Goal: Contribute content

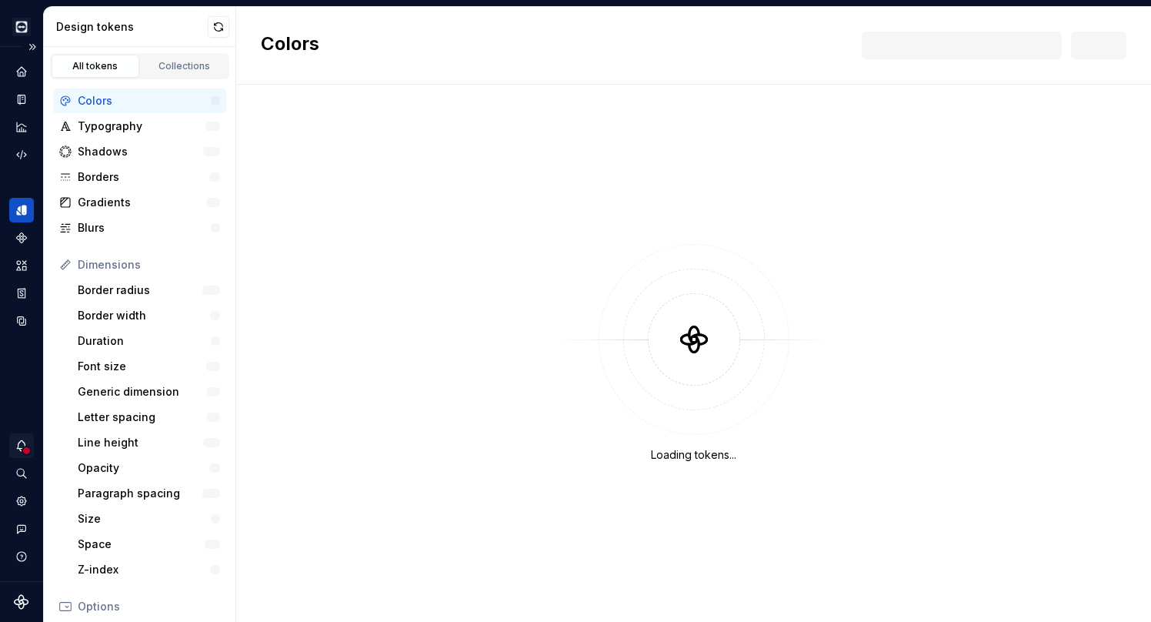
click at [18, 443] on icon "Notifications" at bounding box center [22, 446] width 14 height 14
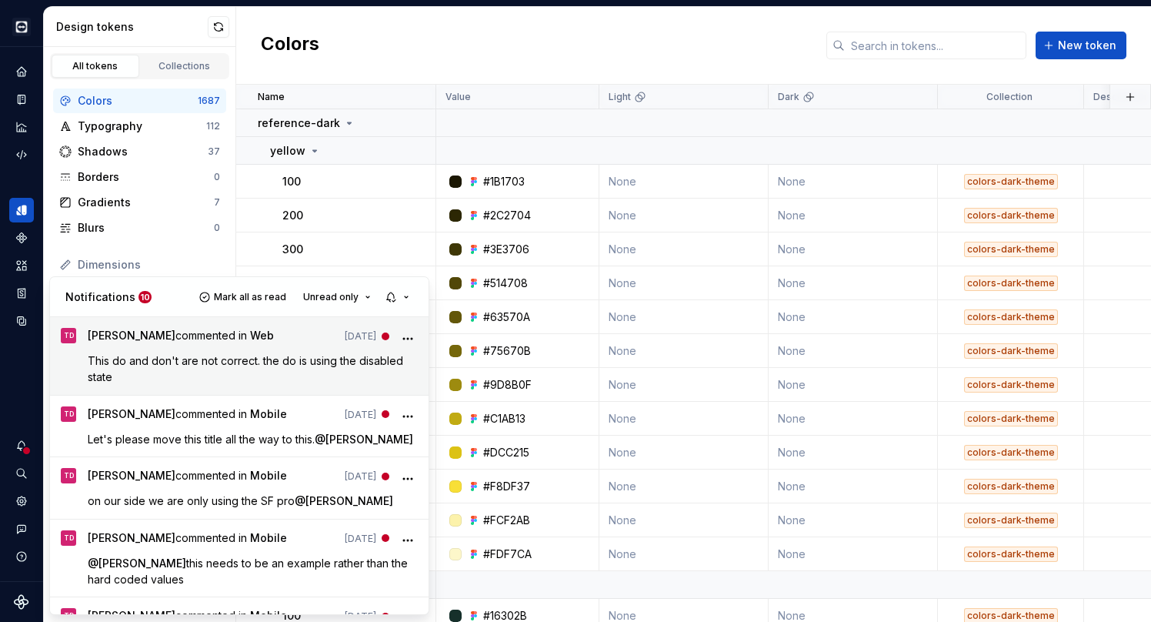
click at [174, 370] on p "This do and don't are not correct. the do is using the disabled state" at bounding box center [253, 369] width 331 height 32
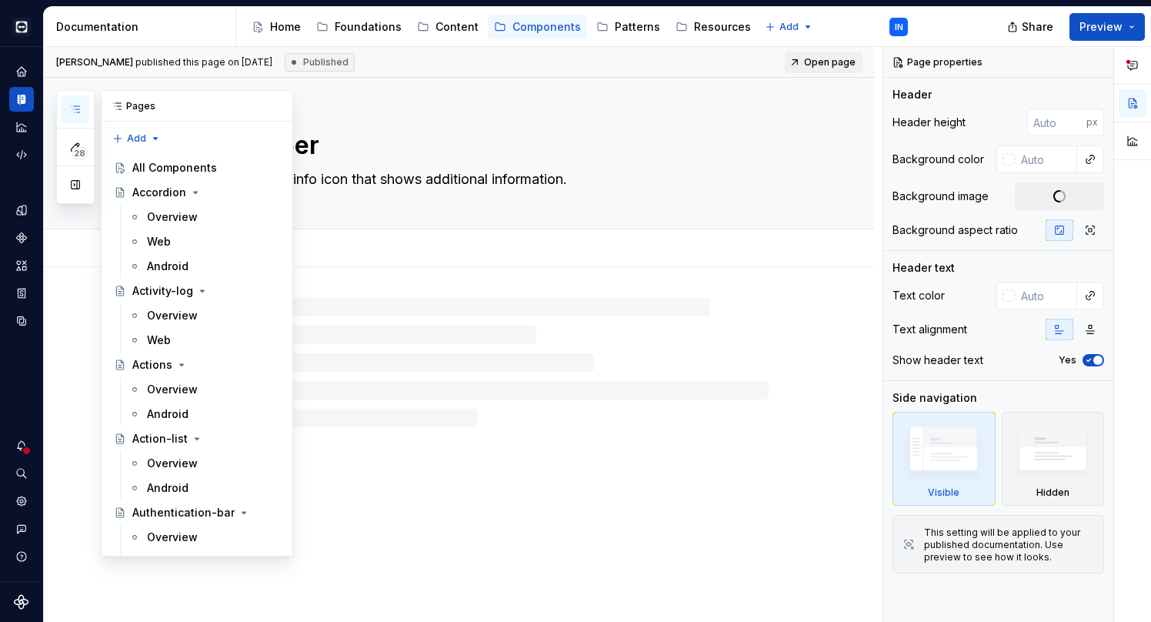
click at [65, 102] on button "button" at bounding box center [76, 109] width 28 height 28
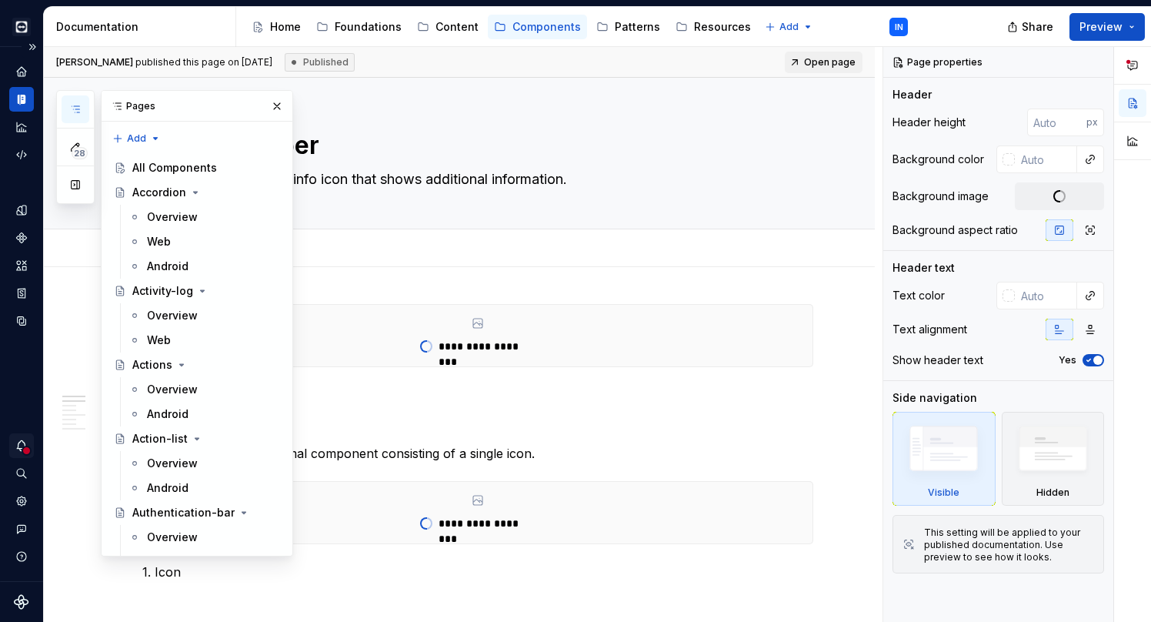
click at [13, 450] on div "Notifications" at bounding box center [21, 445] width 25 height 25
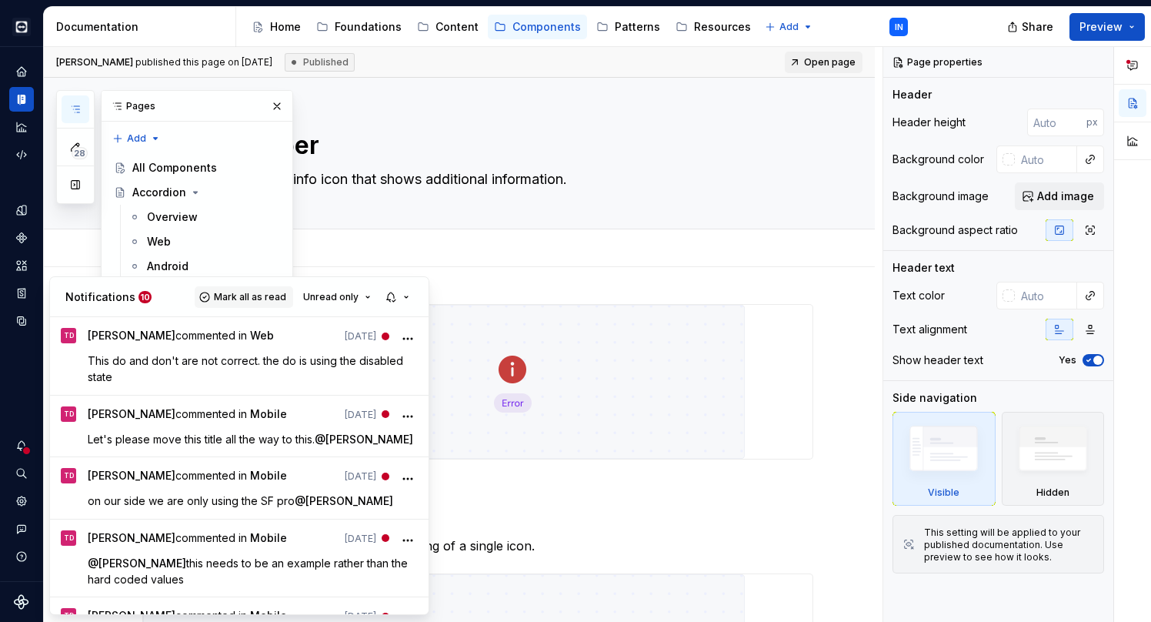
click at [214, 294] on button "Mark all as read" at bounding box center [244, 297] width 99 height 22
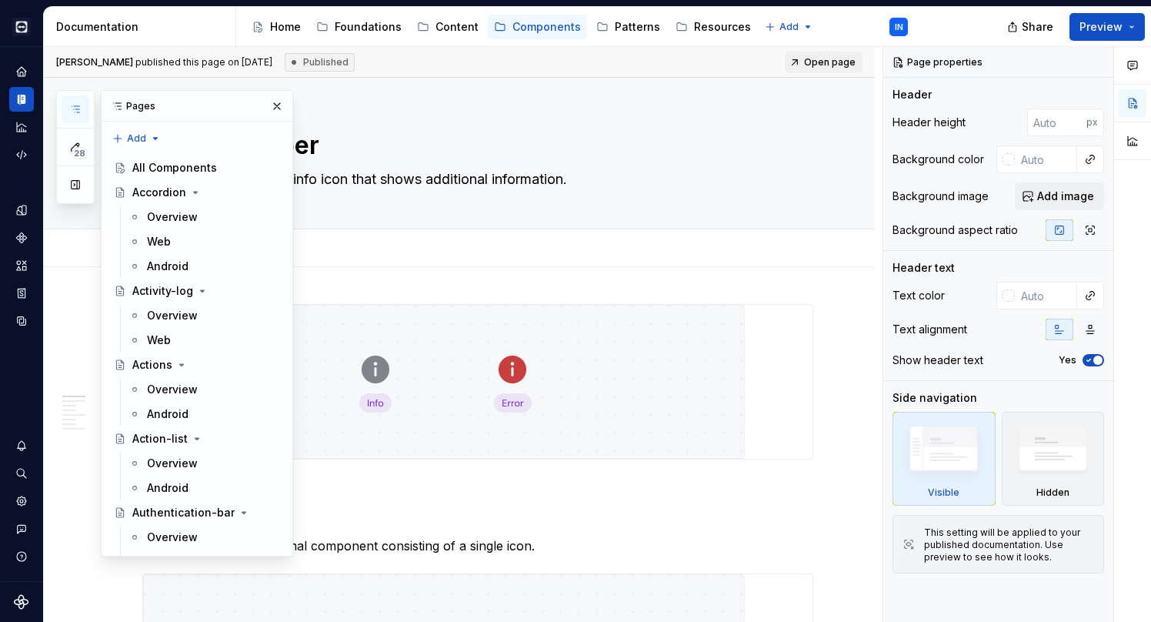
click at [413, 255] on html "Cobalt IN Design system data Documentation Accessibility guide for tree Page tr…" at bounding box center [575, 311] width 1151 height 622
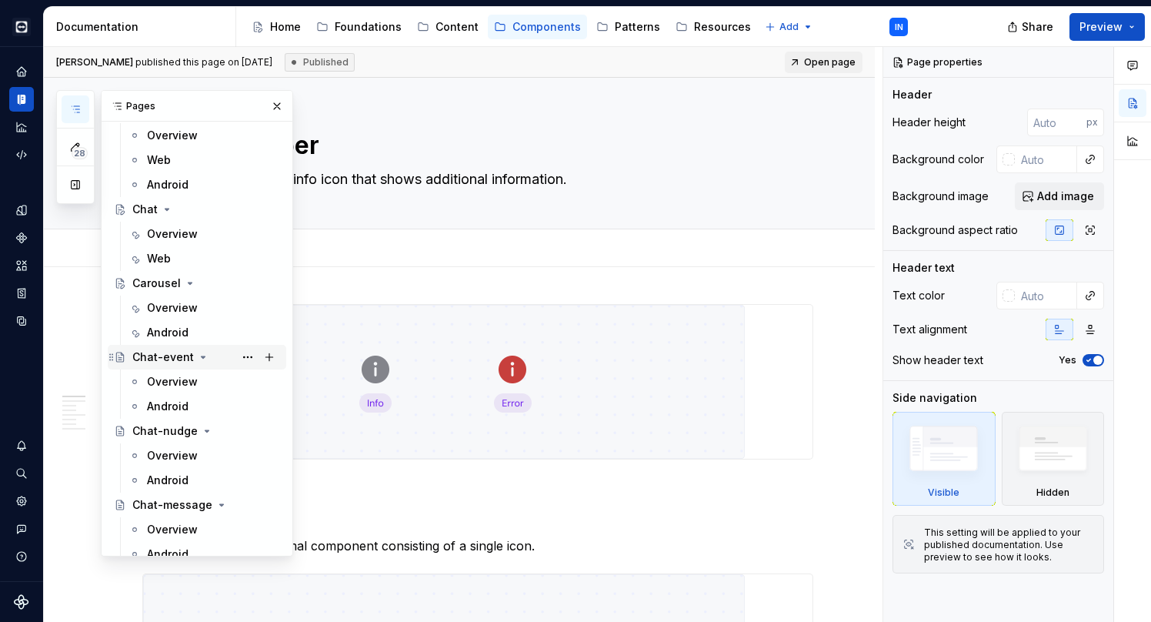
scroll to position [1471, 0]
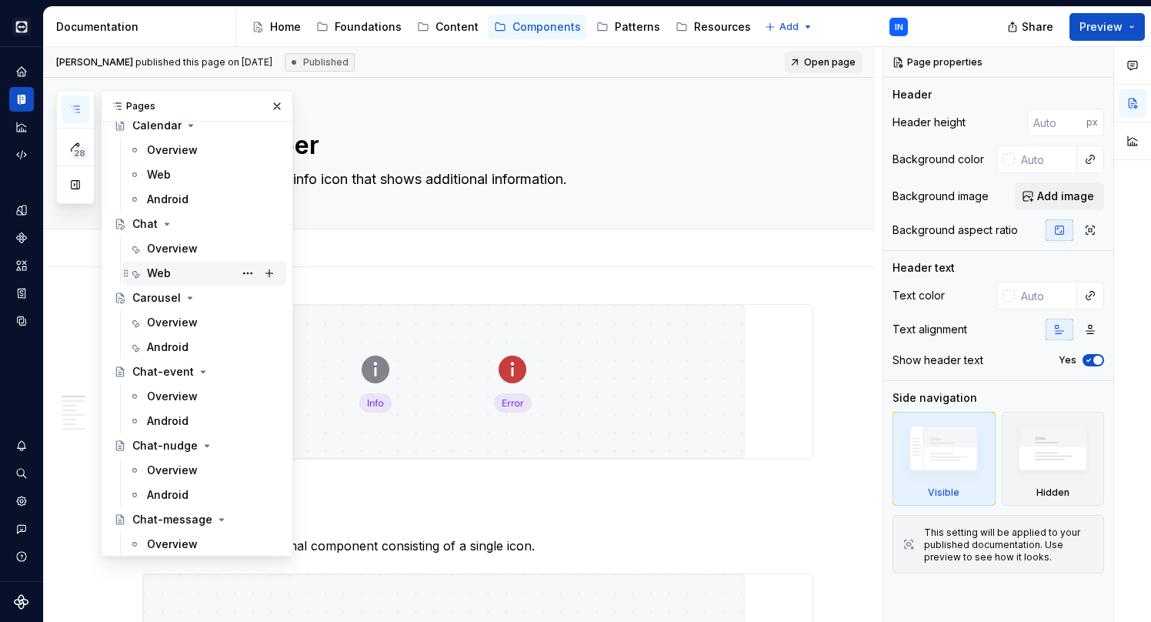
click at [153, 269] on div "Web" at bounding box center [159, 273] width 24 height 15
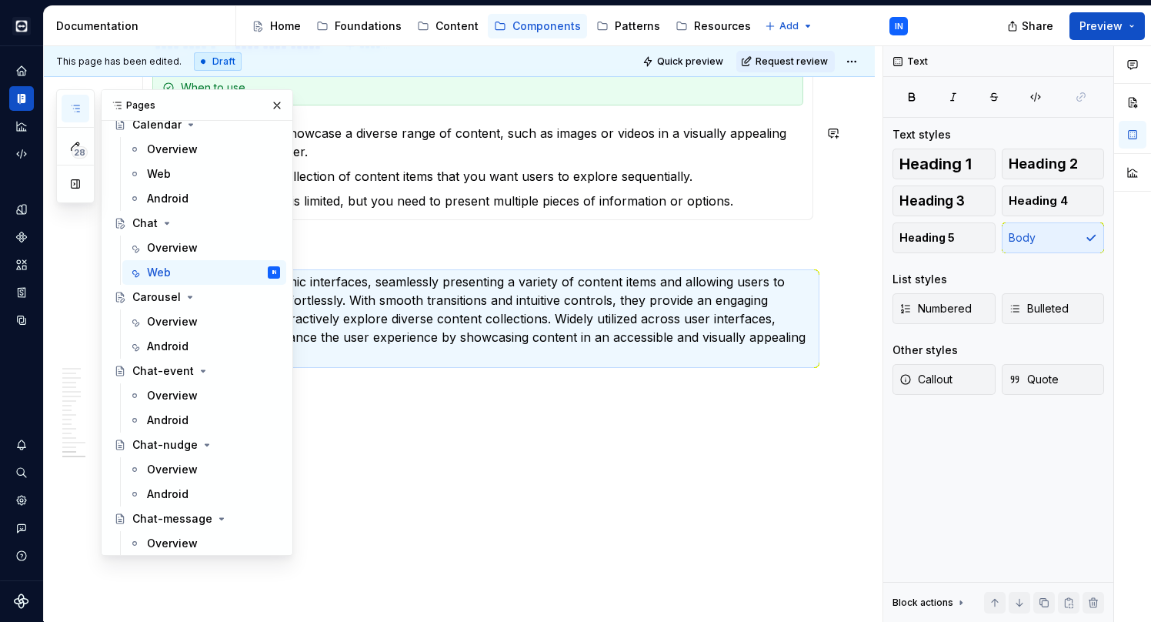
scroll to position [3378, 0]
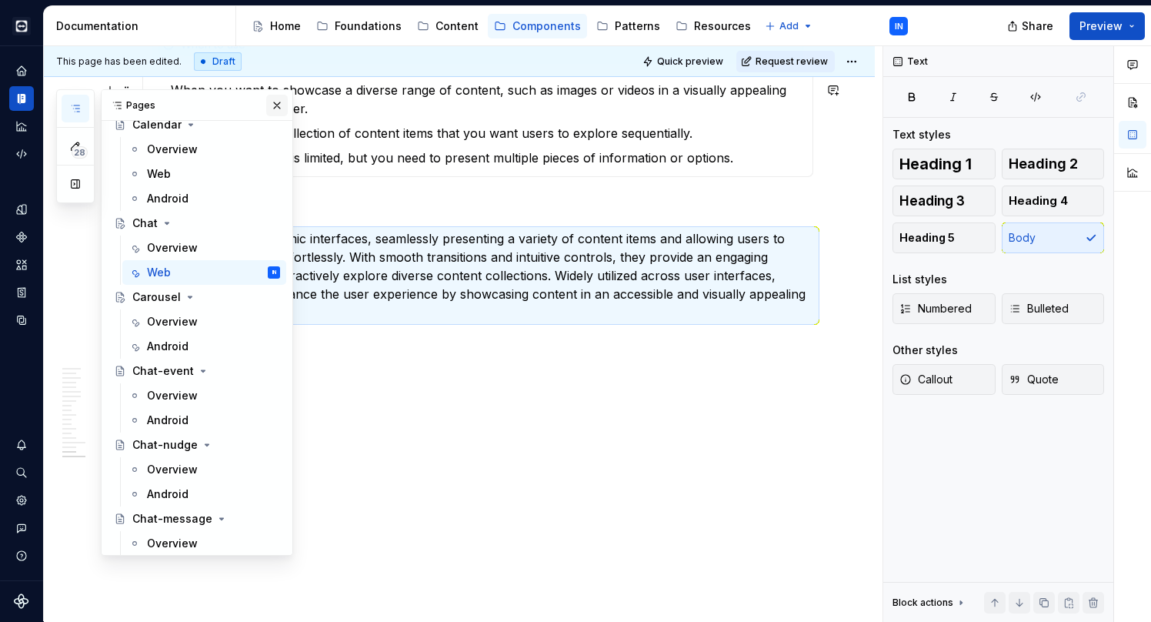
click at [266, 99] on button "button" at bounding box center [277, 106] width 22 height 22
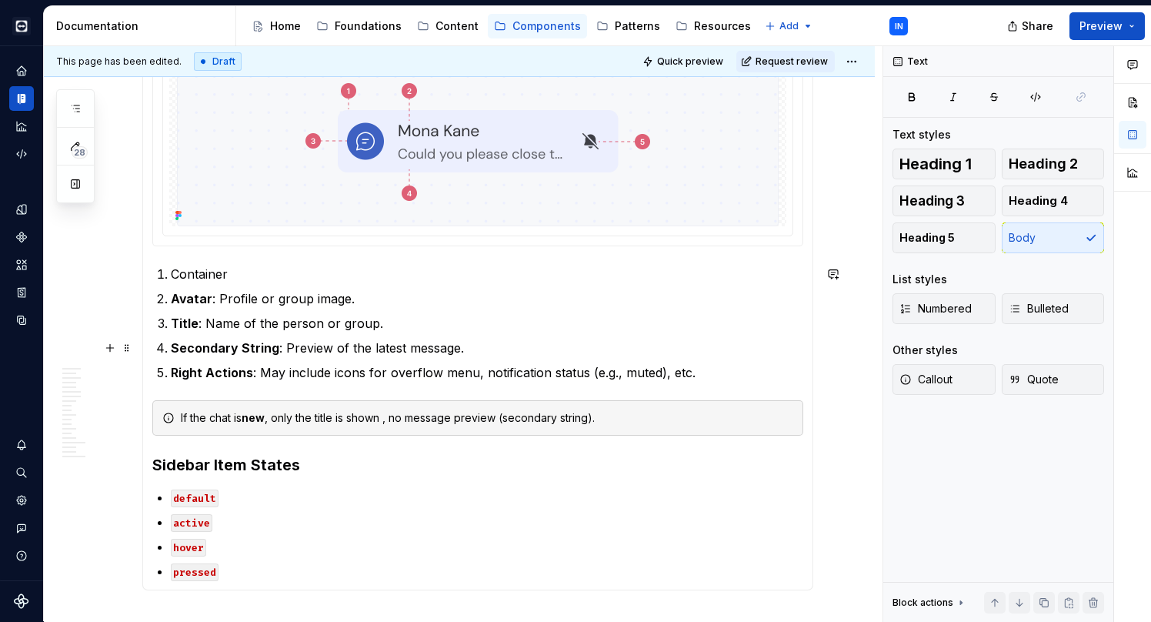
scroll to position [2606, 0]
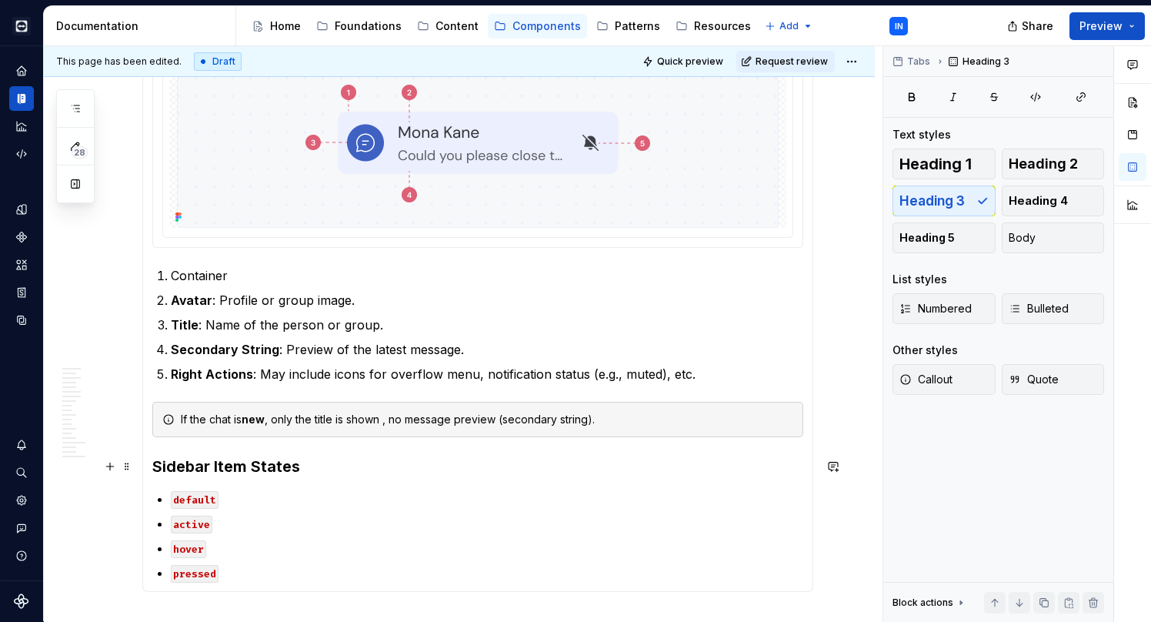
click at [300, 465] on h3 "Sidebar Item States" at bounding box center [477, 467] width 651 height 22
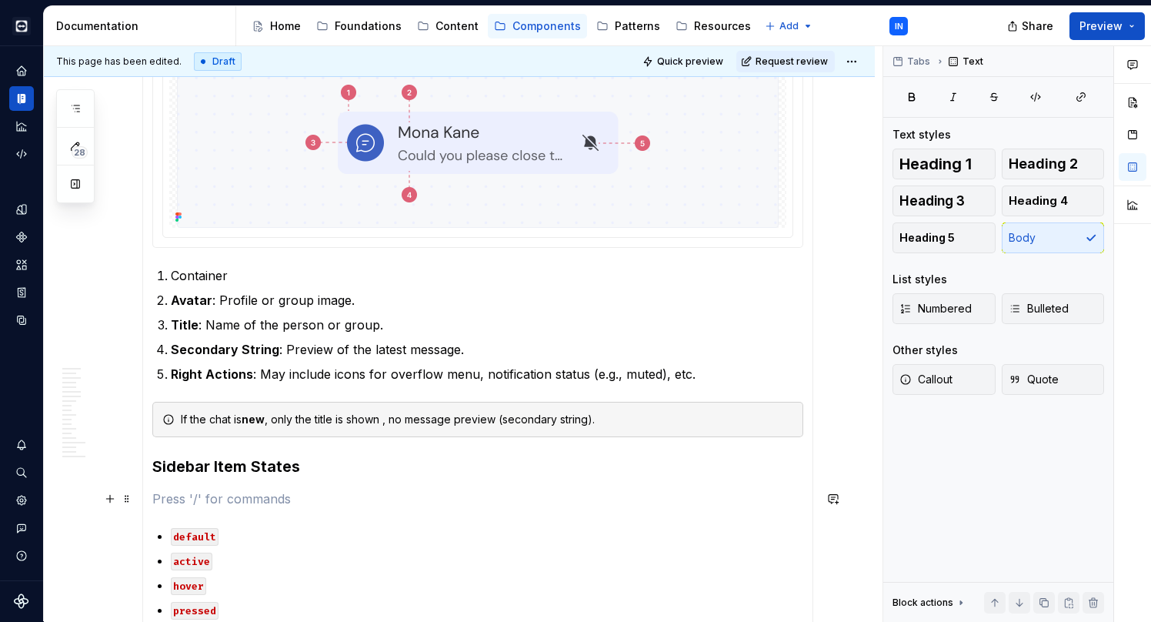
type textarea "*"
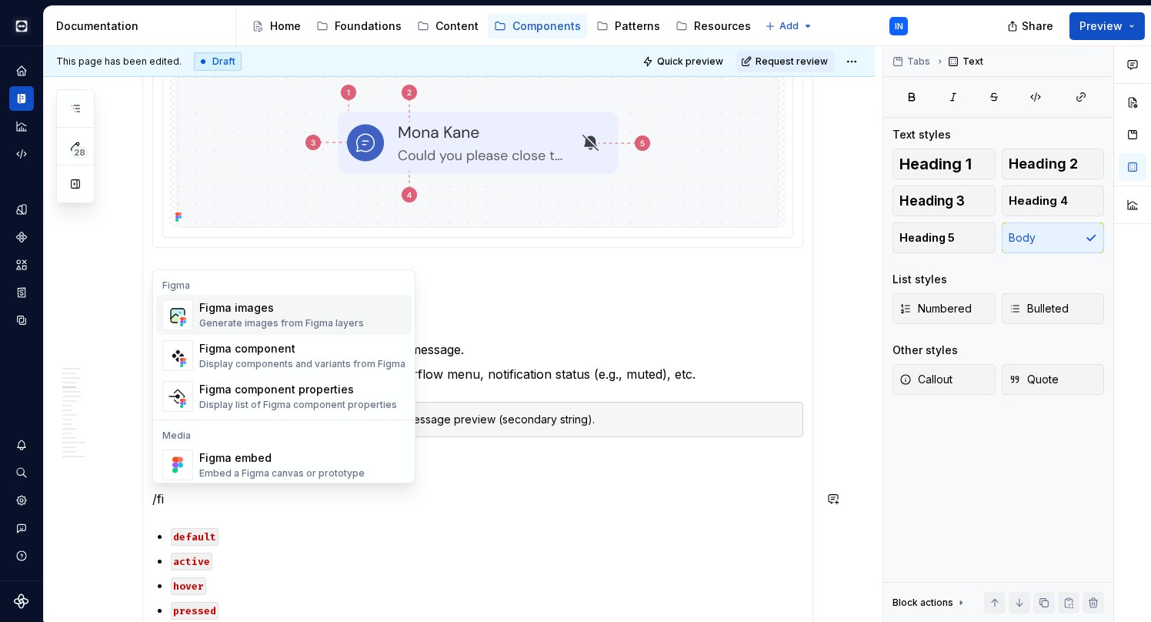
click at [229, 315] on div "Figma images" at bounding box center [281, 307] width 165 height 15
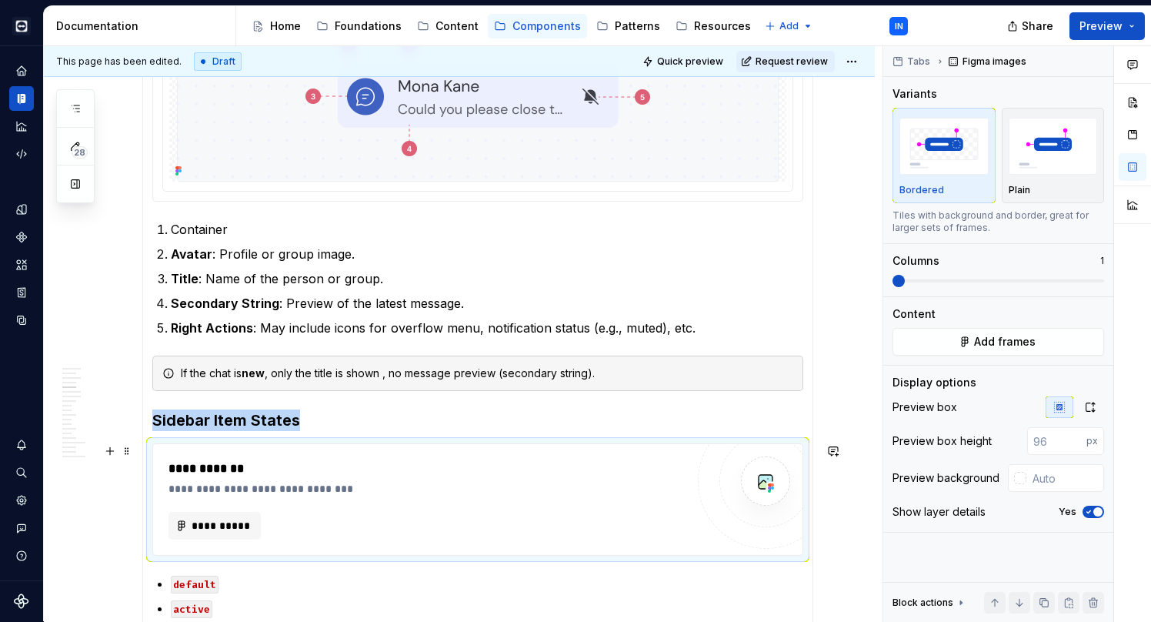
scroll to position [2663, 0]
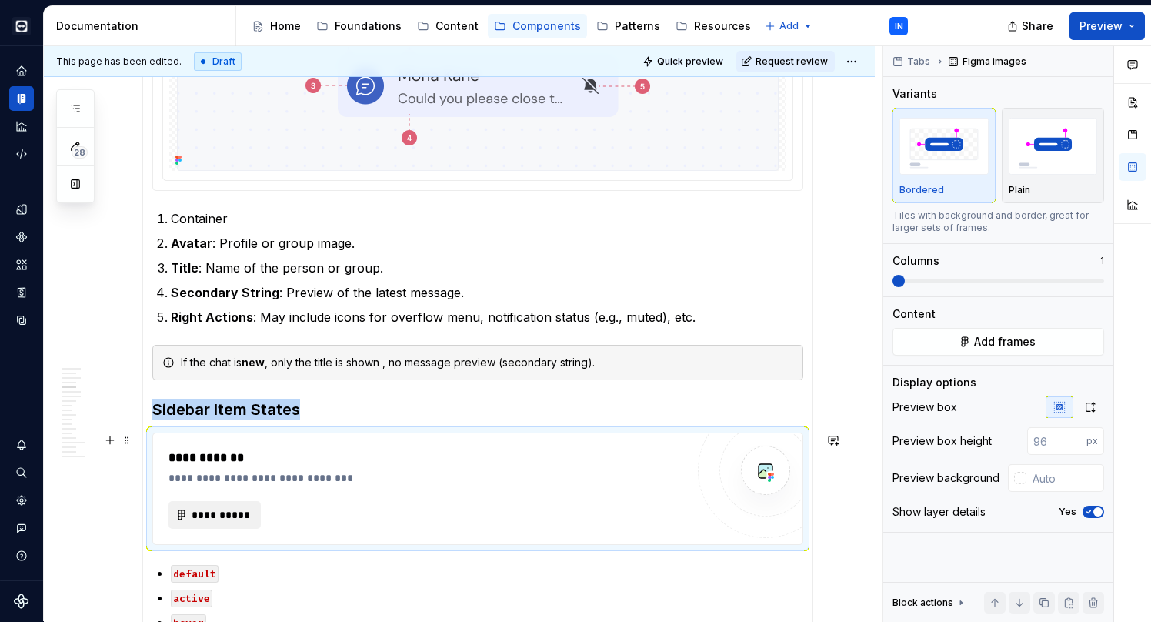
click at [228, 508] on span "**********" at bounding box center [221, 514] width 60 height 15
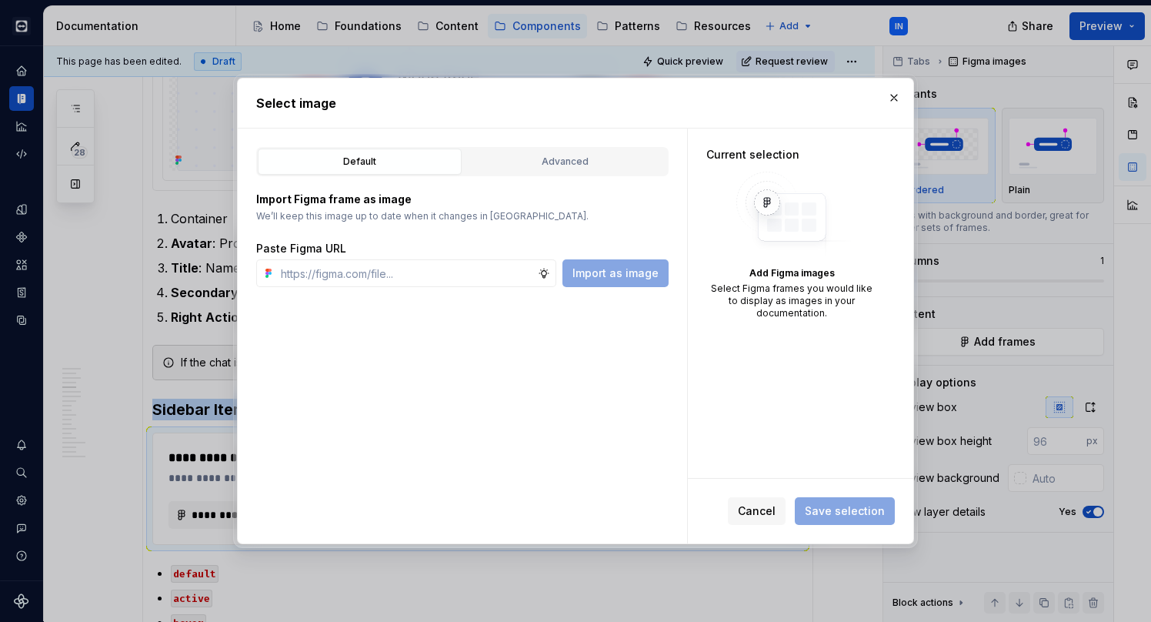
type textarea "*"
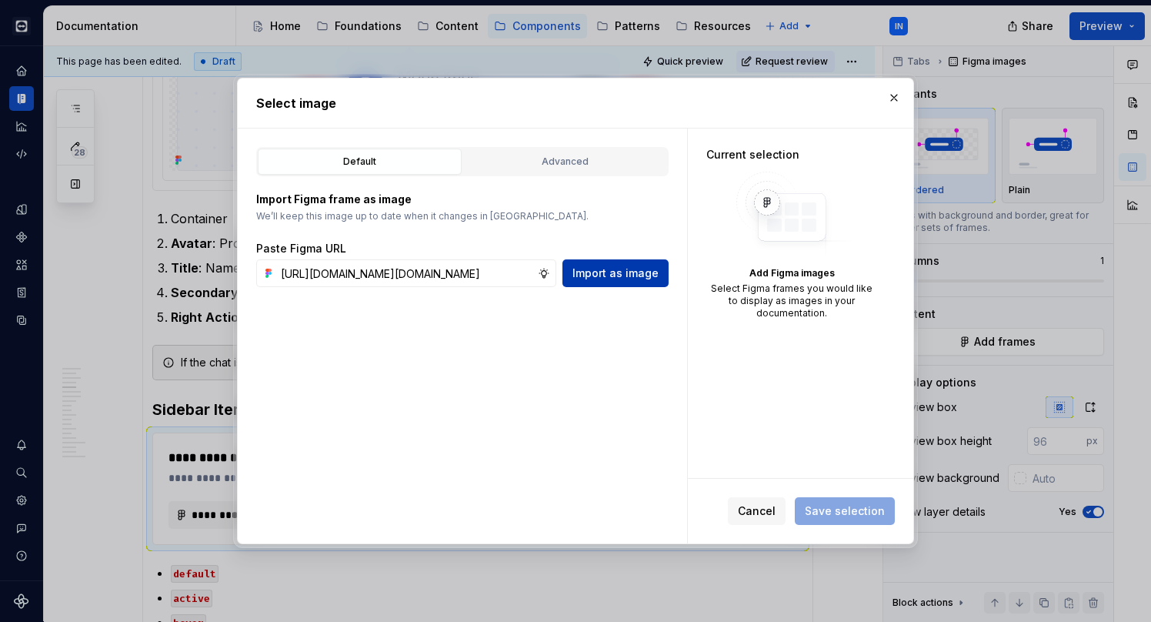
type input "[URL][DOMAIN_NAME][DOMAIN_NAME]"
click at [604, 267] on span "Import as image" at bounding box center [616, 273] width 86 height 15
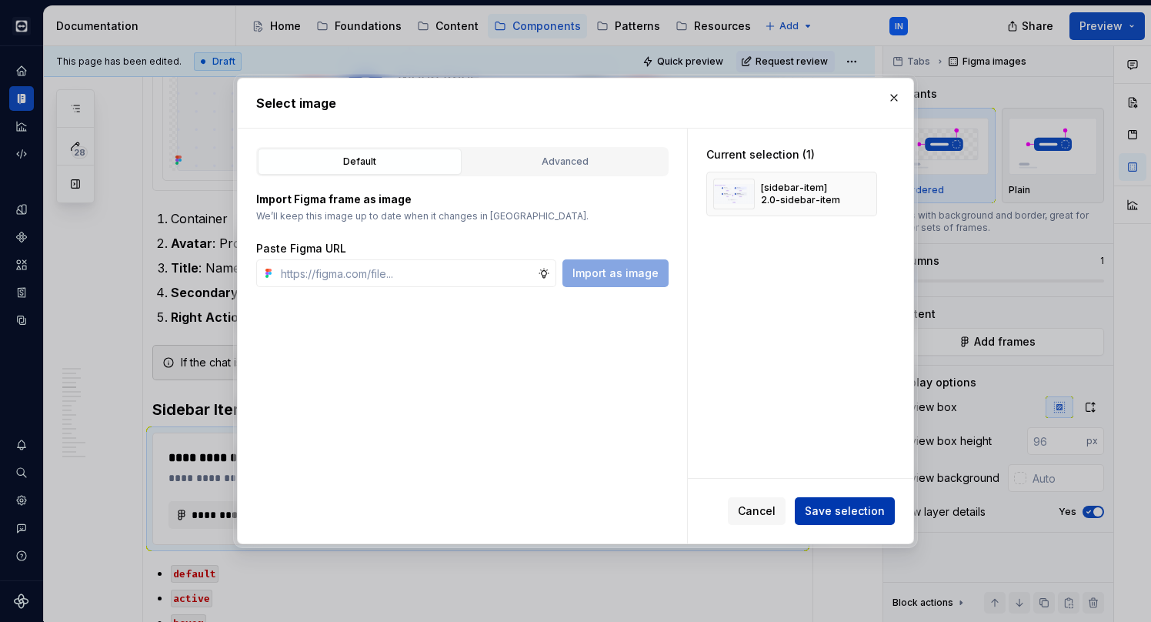
click at [857, 509] on span "Save selection" at bounding box center [845, 510] width 80 height 15
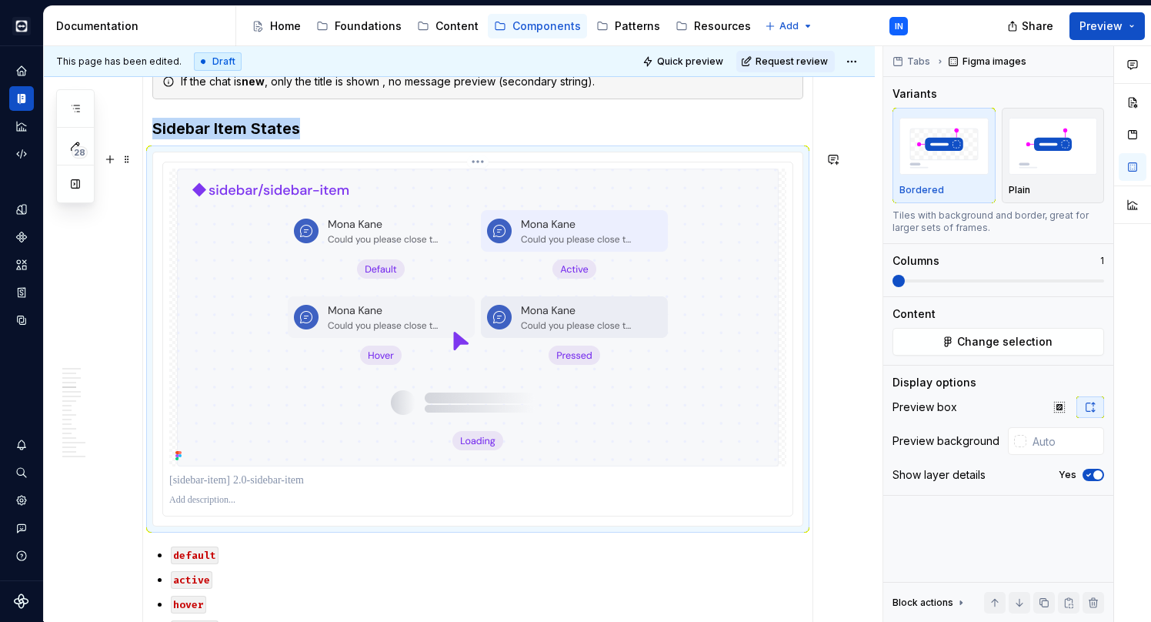
scroll to position [2947, 0]
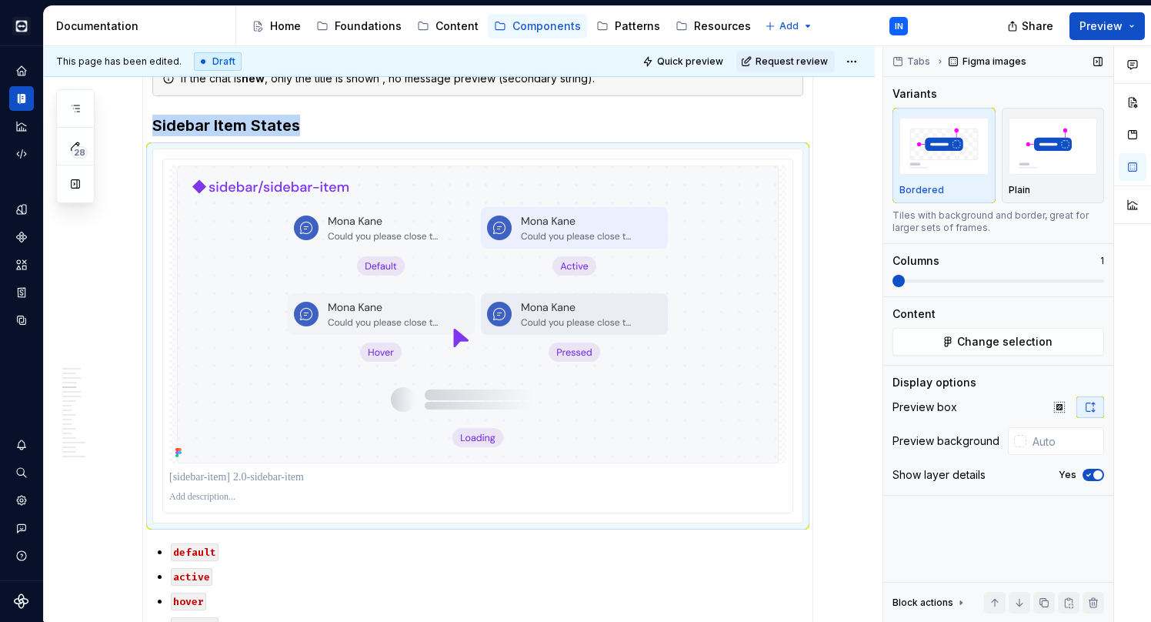
click at [1087, 404] on icon "button" at bounding box center [1091, 407] width 8 height 9
click at [1091, 473] on icon "button" at bounding box center [1089, 474] width 12 height 9
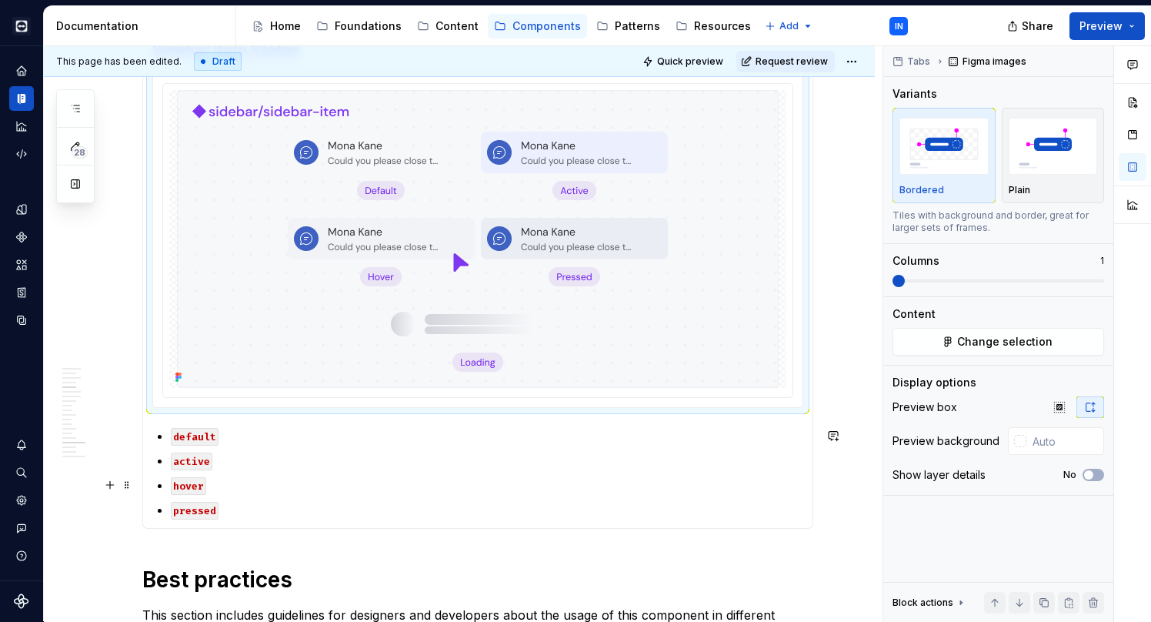
scroll to position [3028, 0]
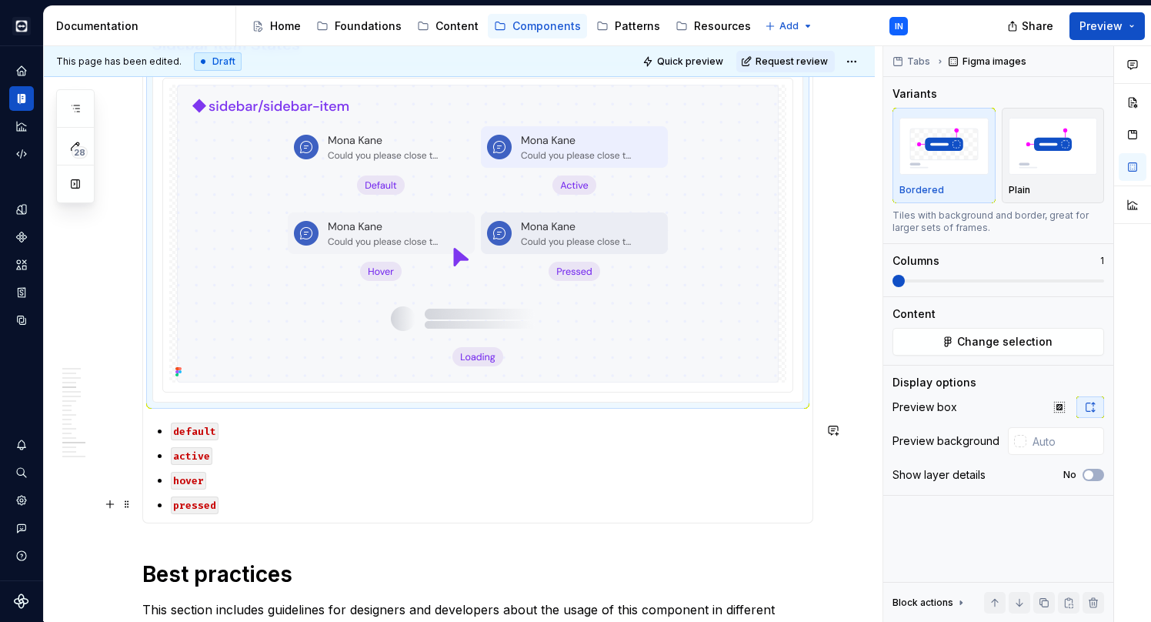
click at [279, 510] on p "pressed" at bounding box center [487, 504] width 633 height 18
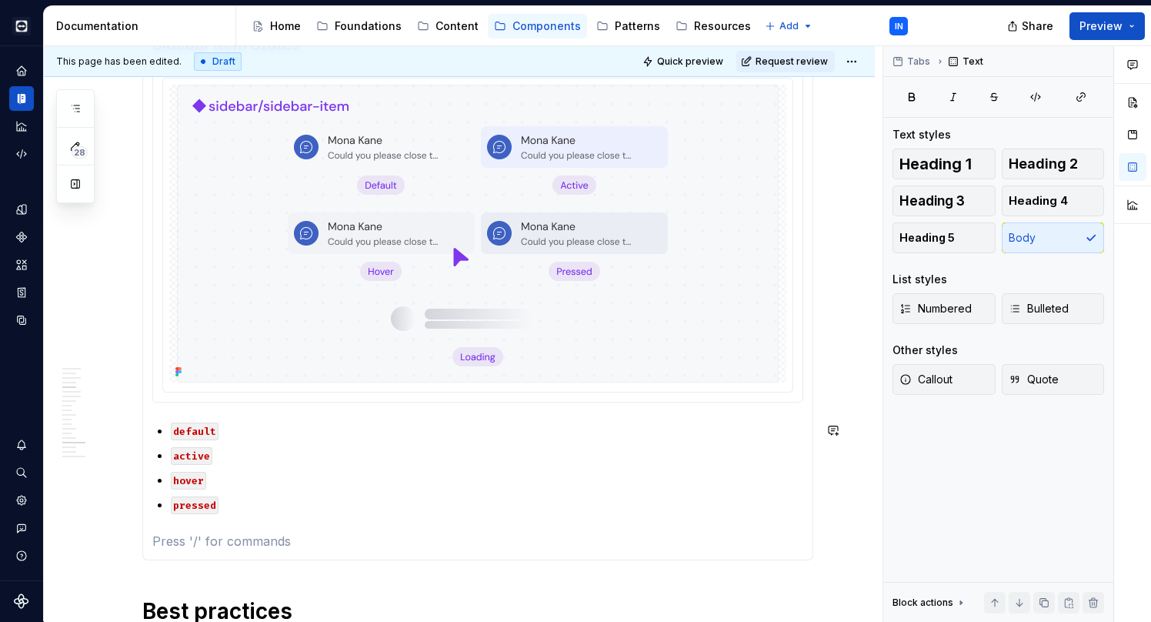
scroll to position [3032, 0]
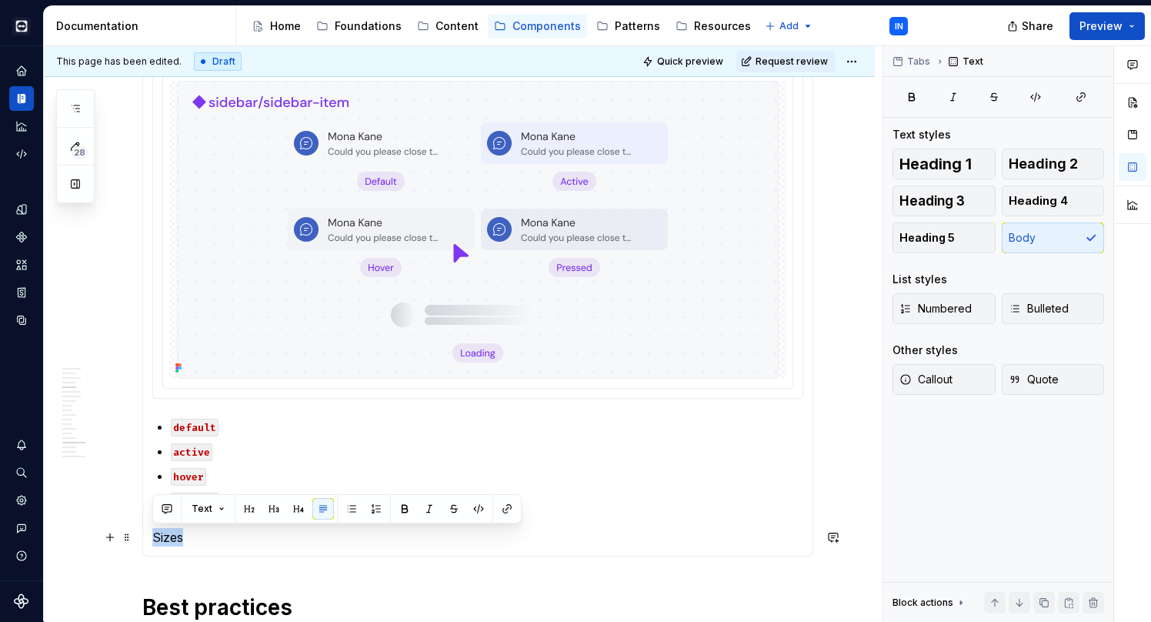
drag, startPoint x: 244, startPoint y: 539, endPoint x: 147, endPoint y: 537, distance: 97.0
click at [958, 202] on span "Heading 3" at bounding box center [932, 200] width 65 height 15
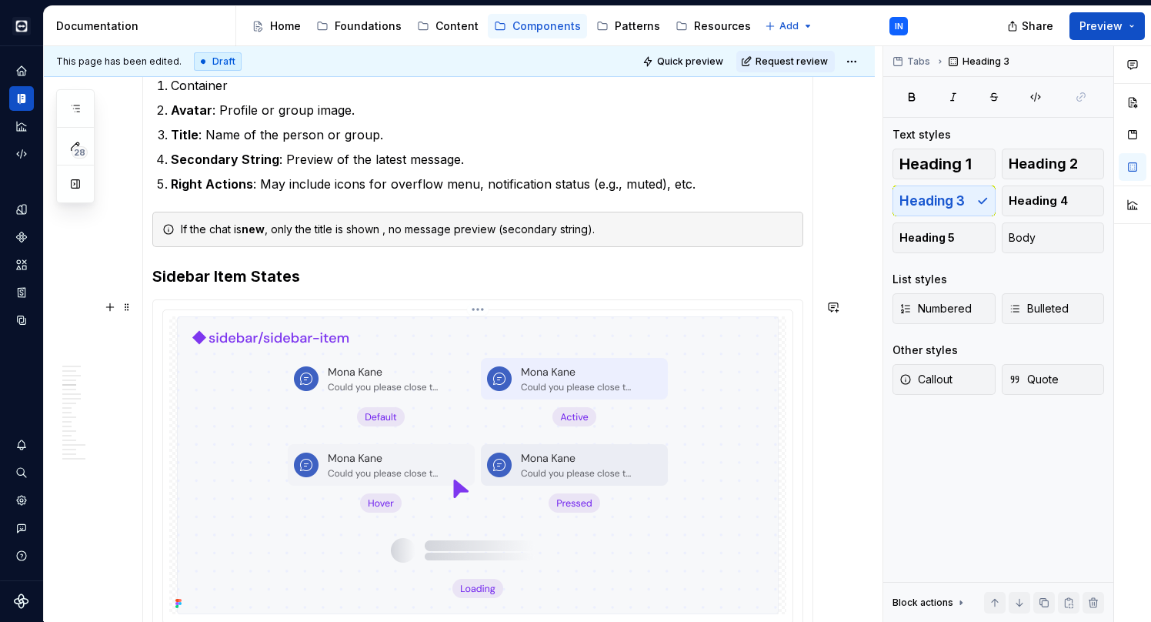
scroll to position [2763, 0]
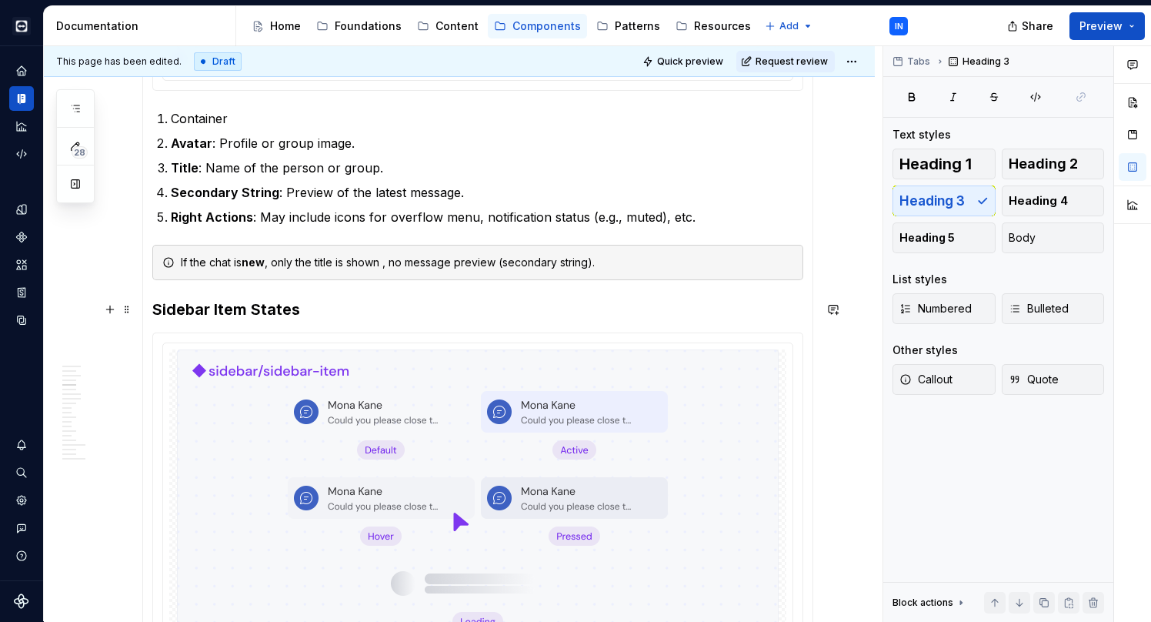
click at [271, 316] on h3 "Sidebar Item States" at bounding box center [477, 310] width 651 height 22
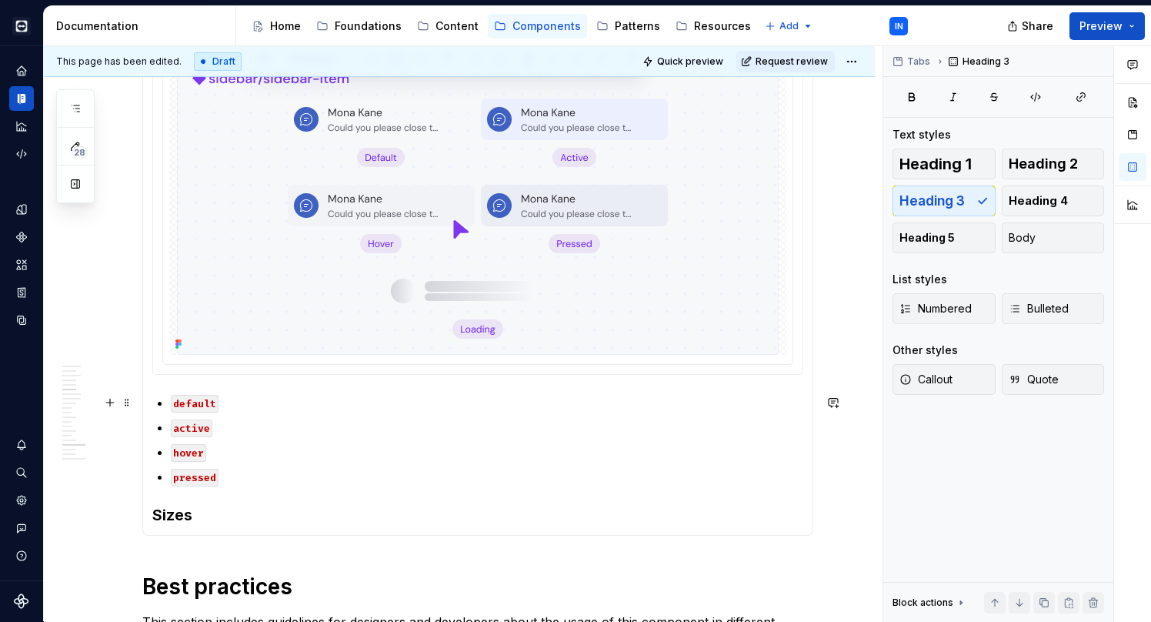
scroll to position [3065, 0]
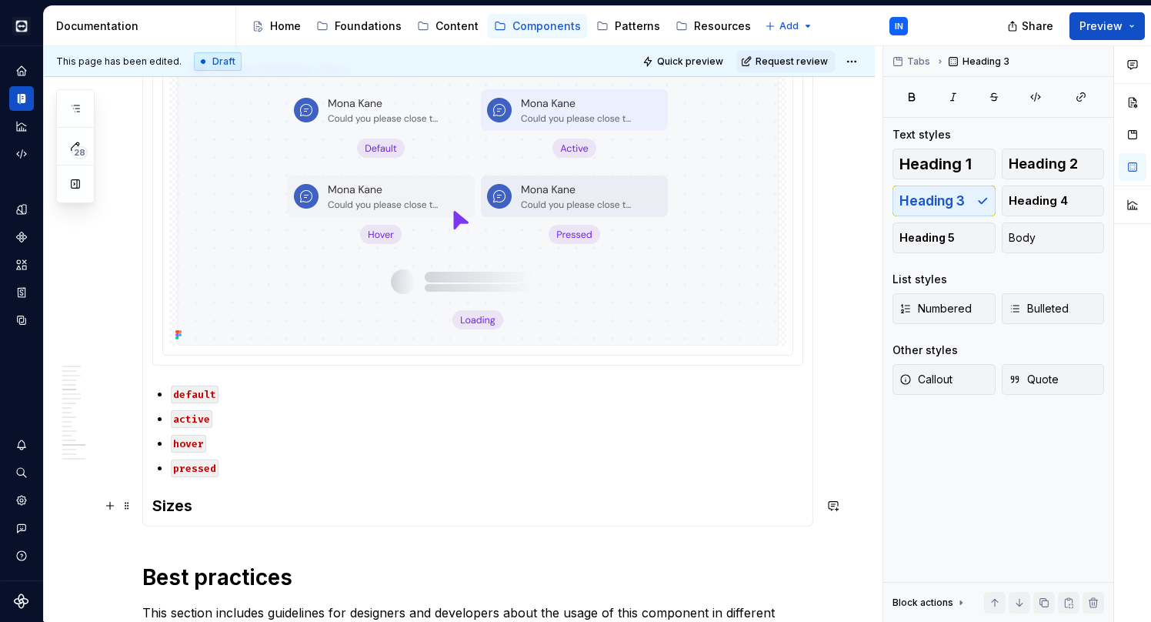
click at [170, 510] on h3 "Sizes" at bounding box center [477, 506] width 651 height 22
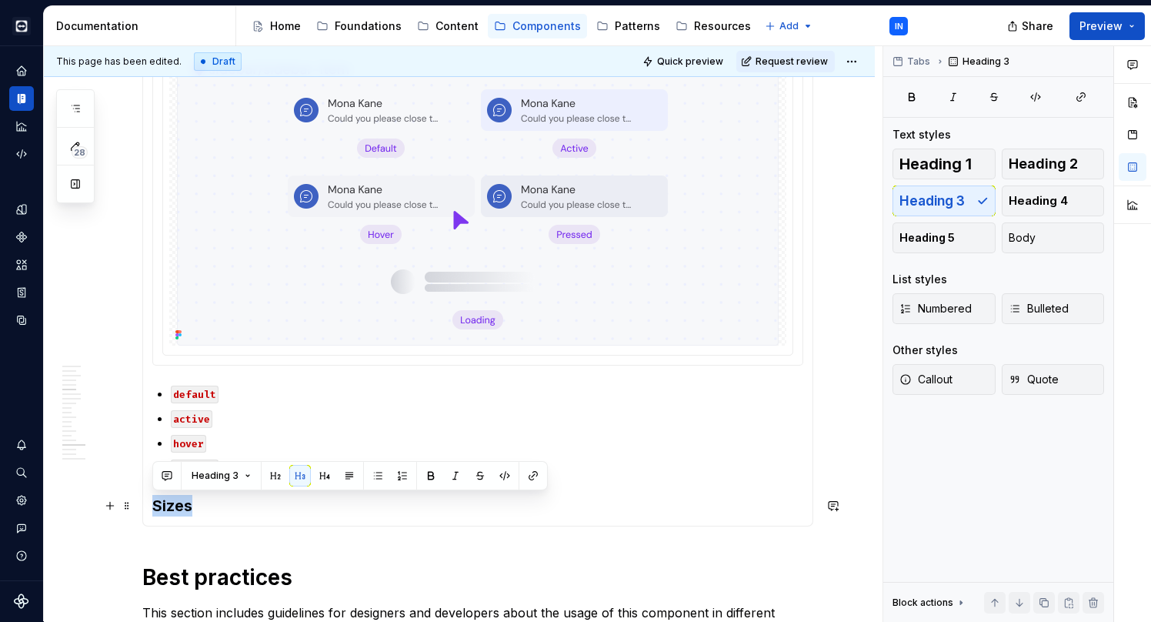
click at [216, 513] on h3 "Sizes" at bounding box center [477, 506] width 651 height 22
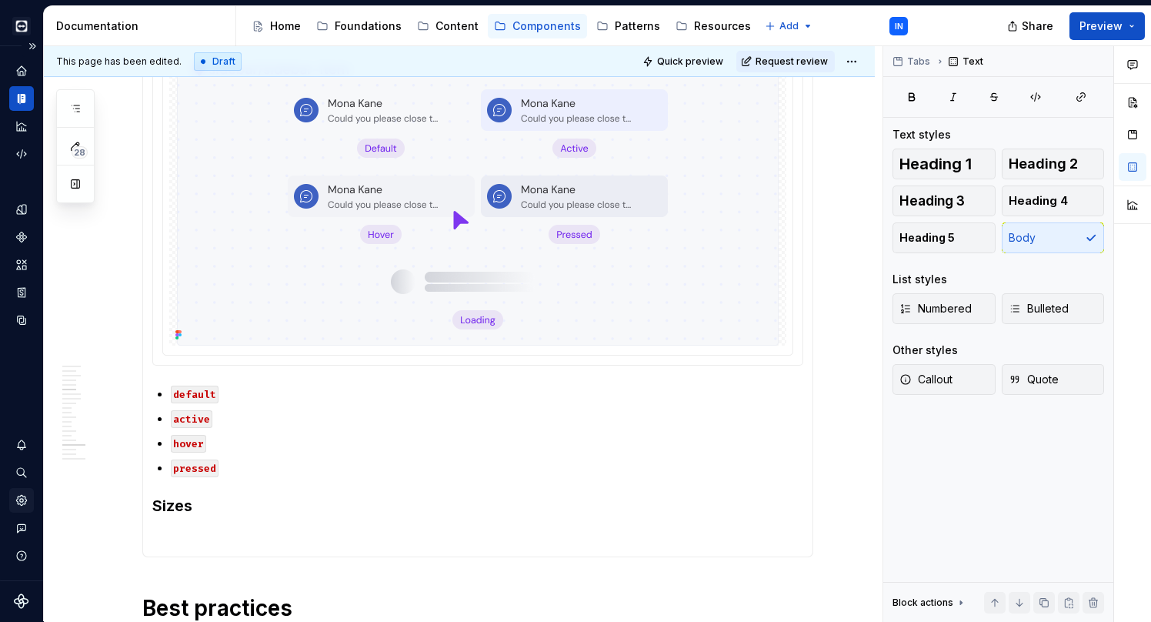
scroll to position [3094, 0]
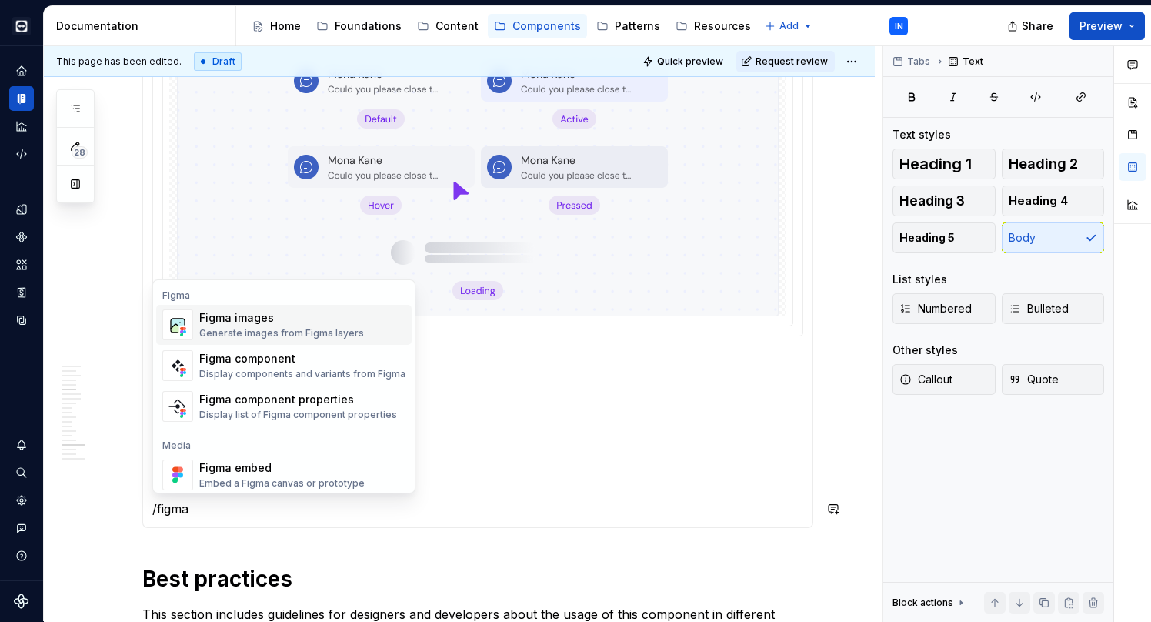
click at [242, 324] on div "Figma images" at bounding box center [281, 317] width 165 height 15
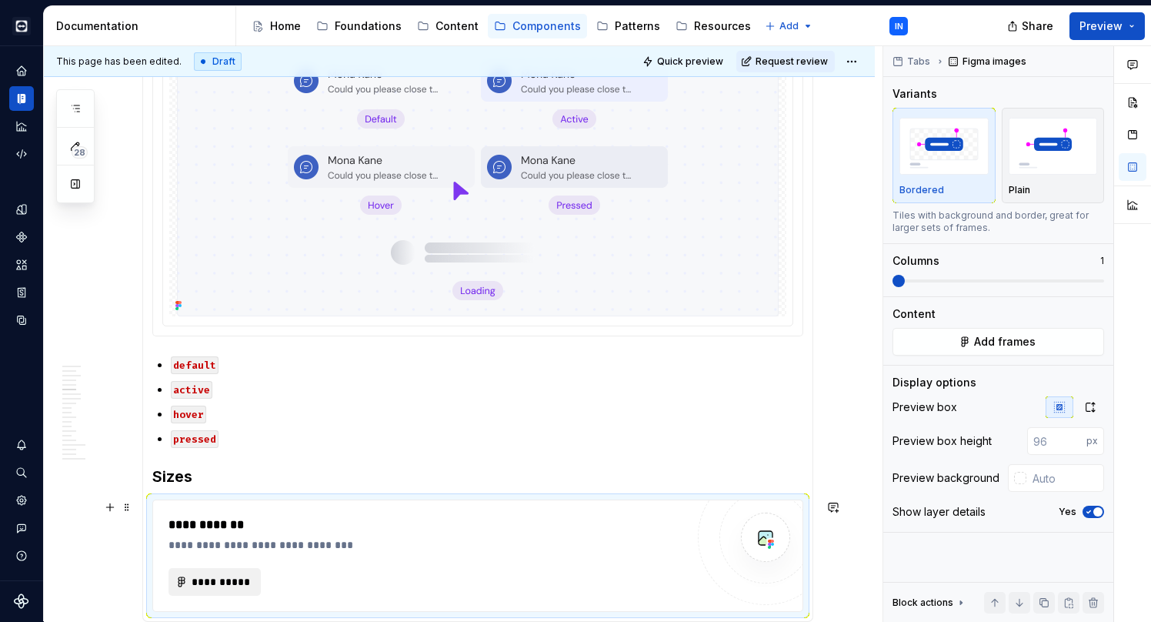
click at [223, 581] on span "**********" at bounding box center [221, 581] width 60 height 15
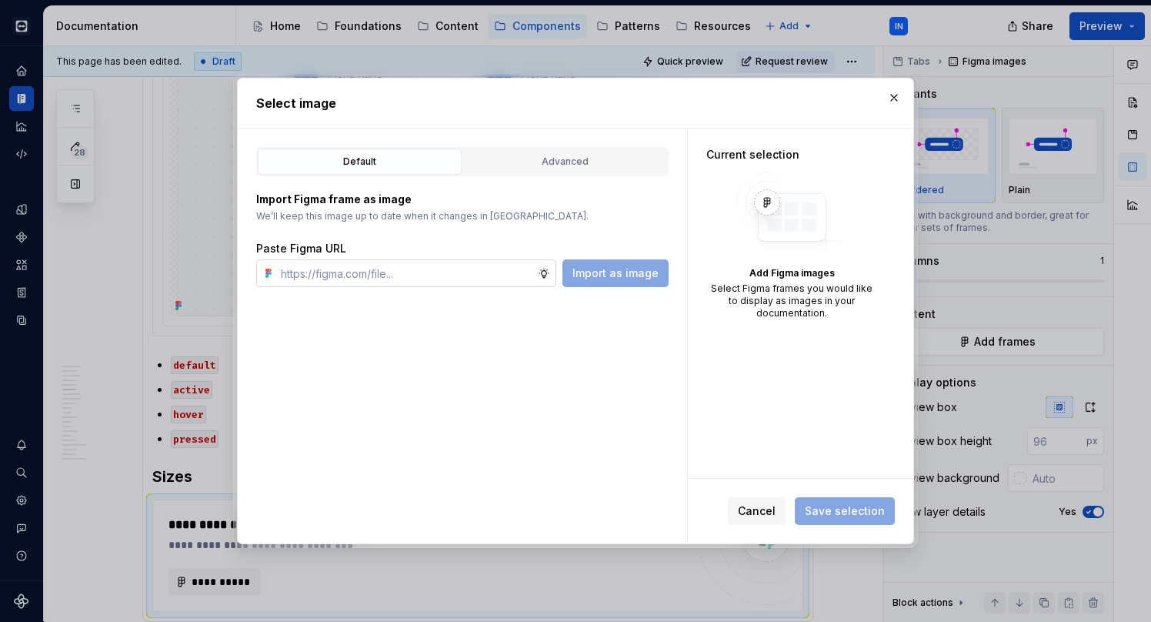
type textarea "*"
type input "[URL][DOMAIN_NAME][DOMAIN_NAME]"
click at [649, 271] on span "Import as image" at bounding box center [616, 273] width 86 height 15
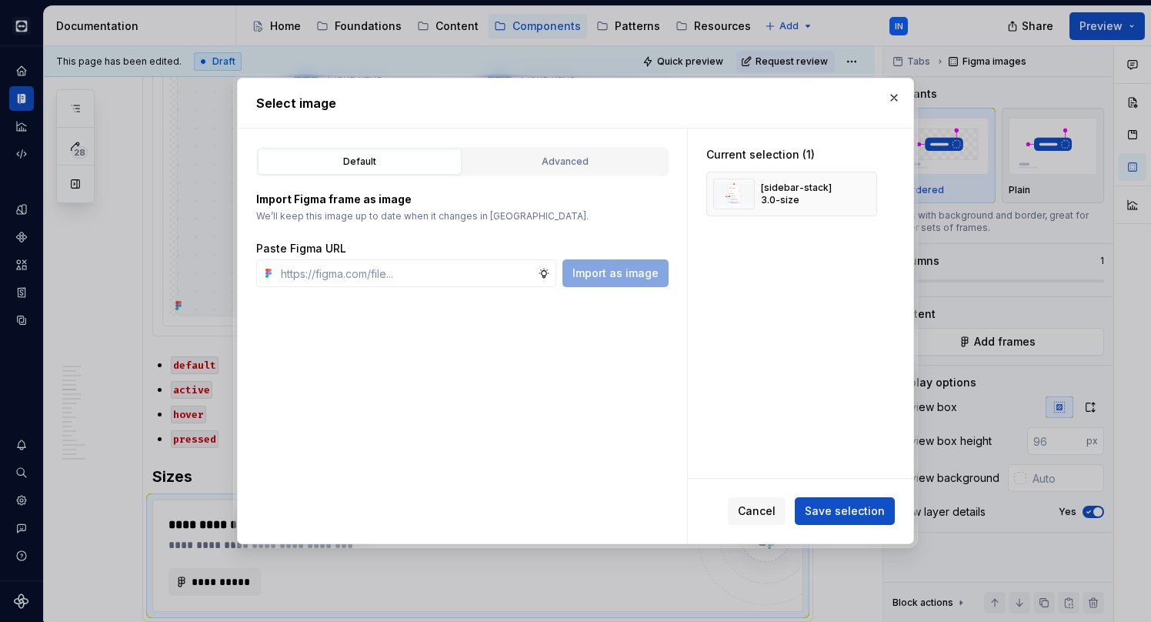
click at [816, 494] on div "Cancel Save selection" at bounding box center [801, 511] width 226 height 65
click at [816, 507] on span "Save selection" at bounding box center [845, 510] width 80 height 15
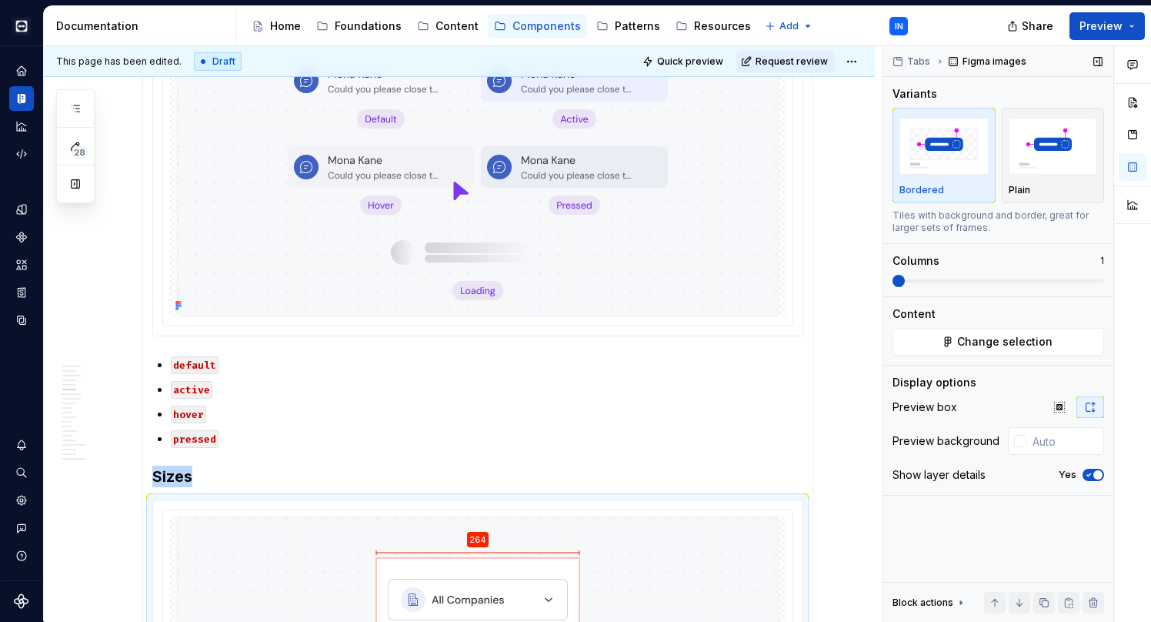
scroll to position [3388, 0]
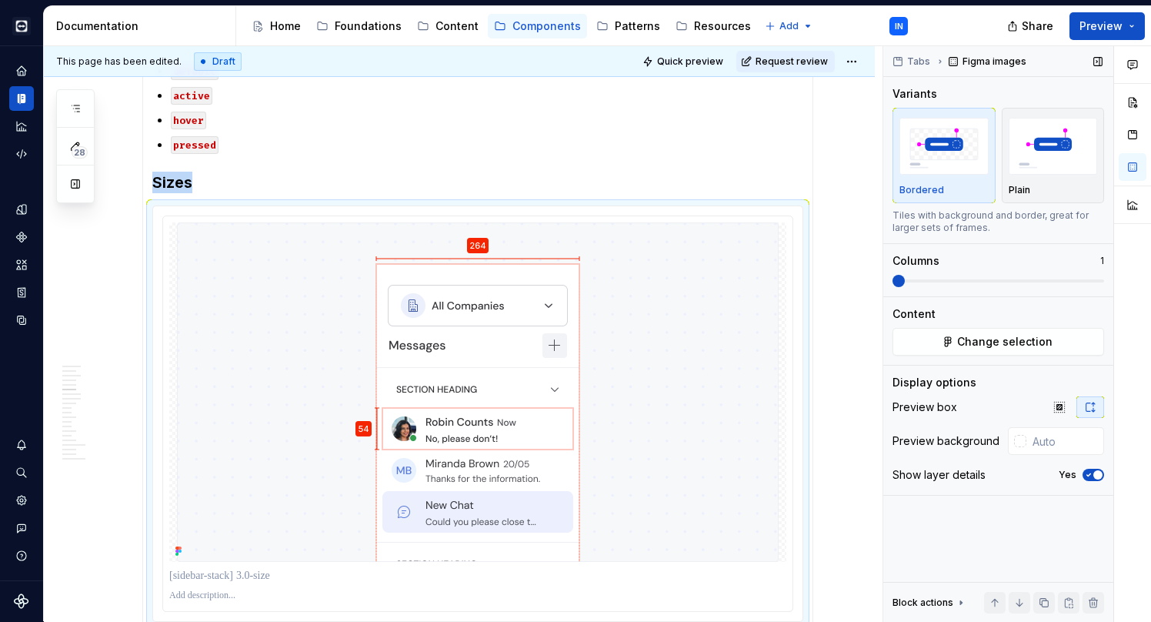
click at [1094, 469] on button "Yes" at bounding box center [1094, 475] width 22 height 12
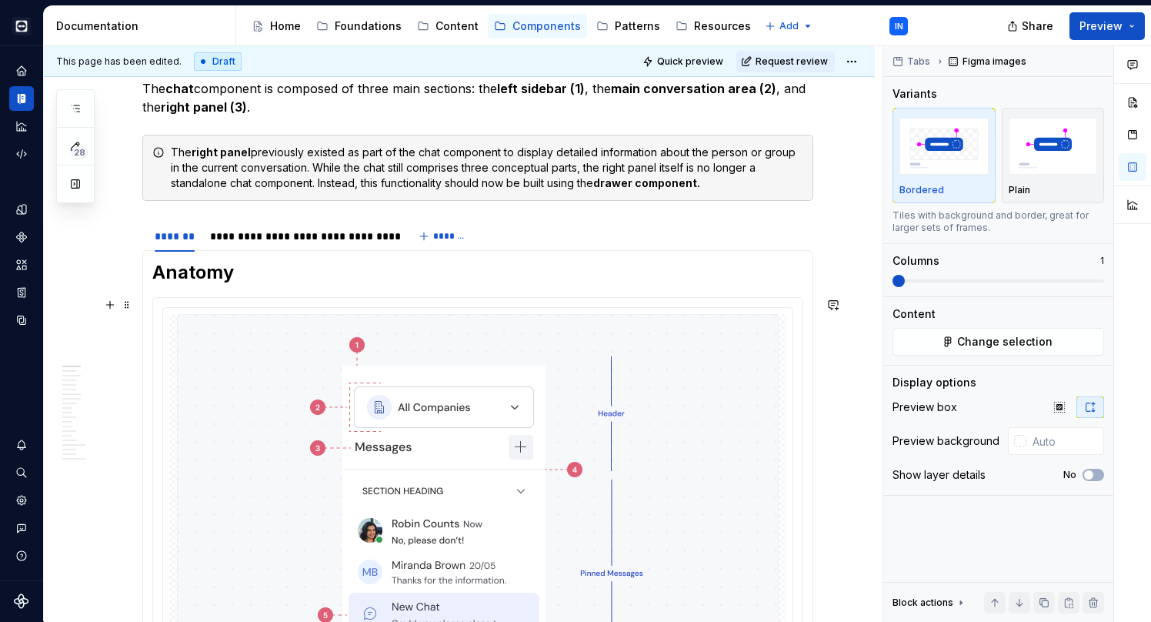
scroll to position [620, 0]
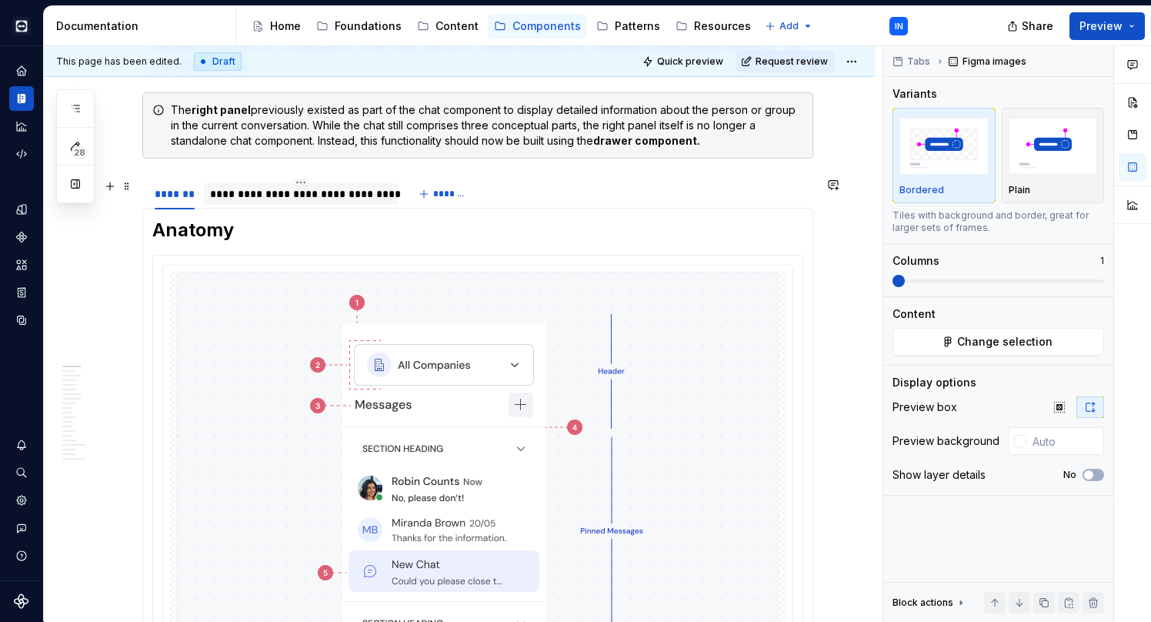
click at [241, 195] on div "**********" at bounding box center [301, 193] width 183 height 15
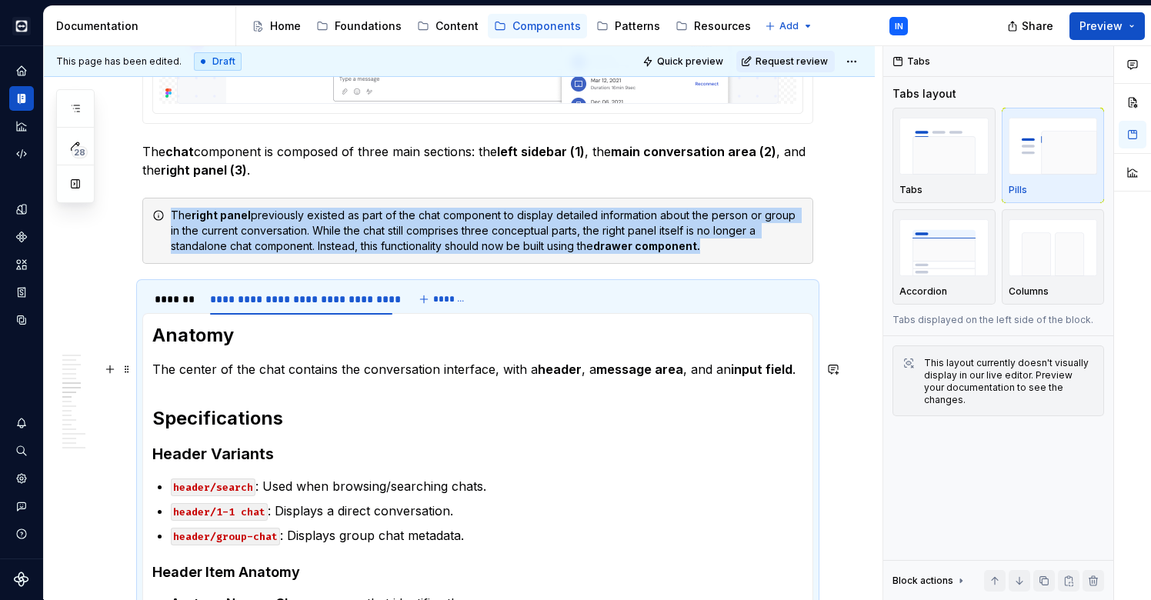
scroll to position [506, 0]
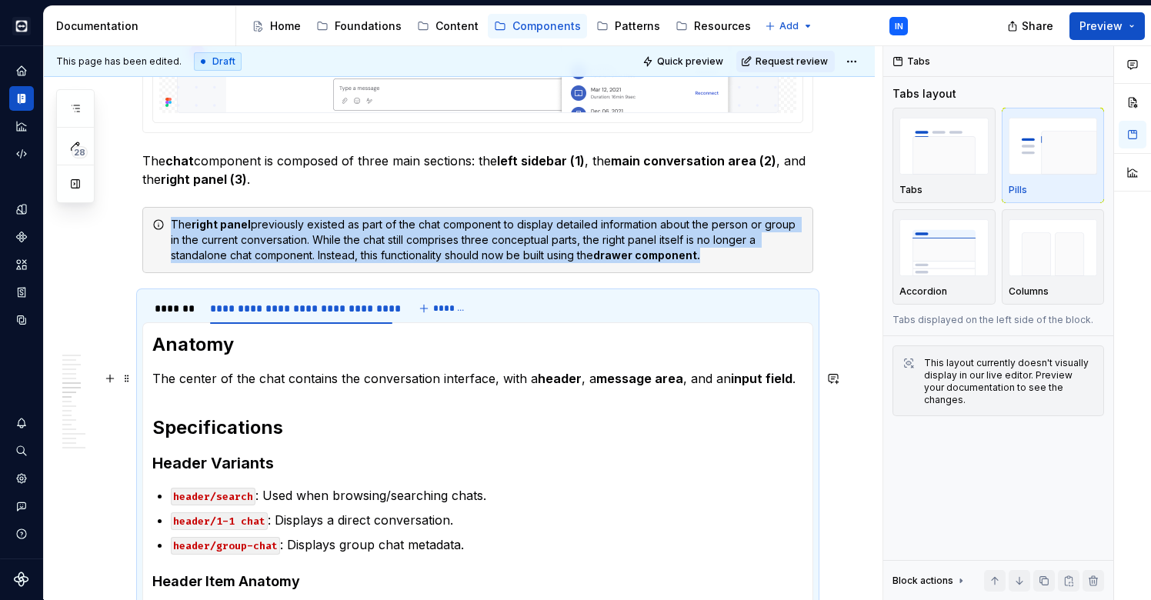
click at [188, 376] on p "The center of the chat contains the conversation interface, with a header , a m…" at bounding box center [477, 378] width 651 height 18
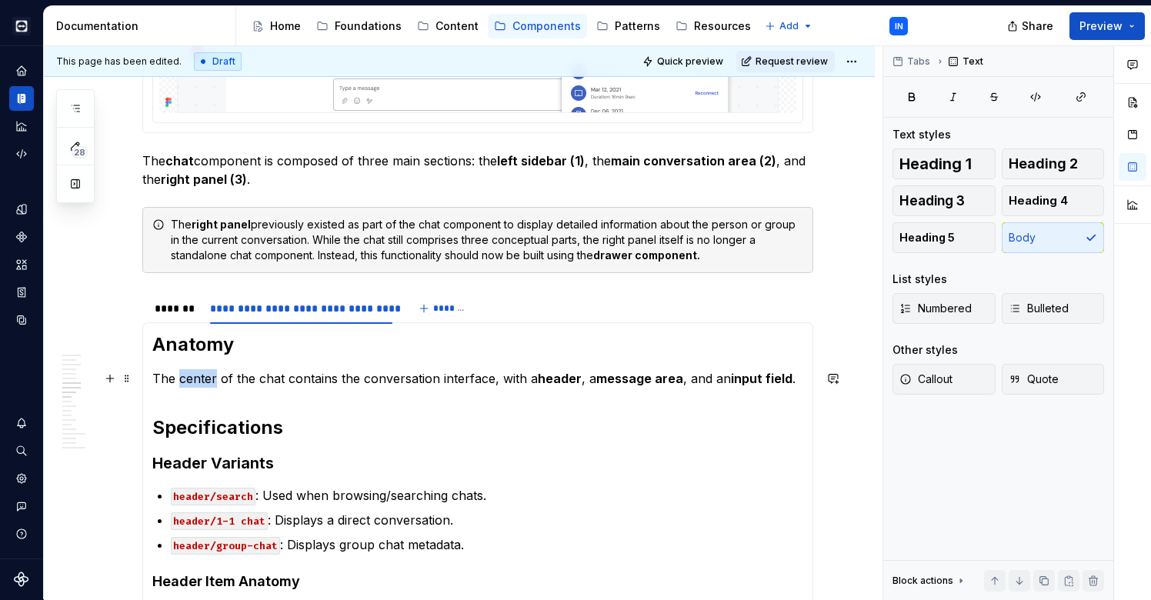
click at [188, 376] on p "The center of the chat contains the conversation interface, with a header , a m…" at bounding box center [477, 378] width 651 height 18
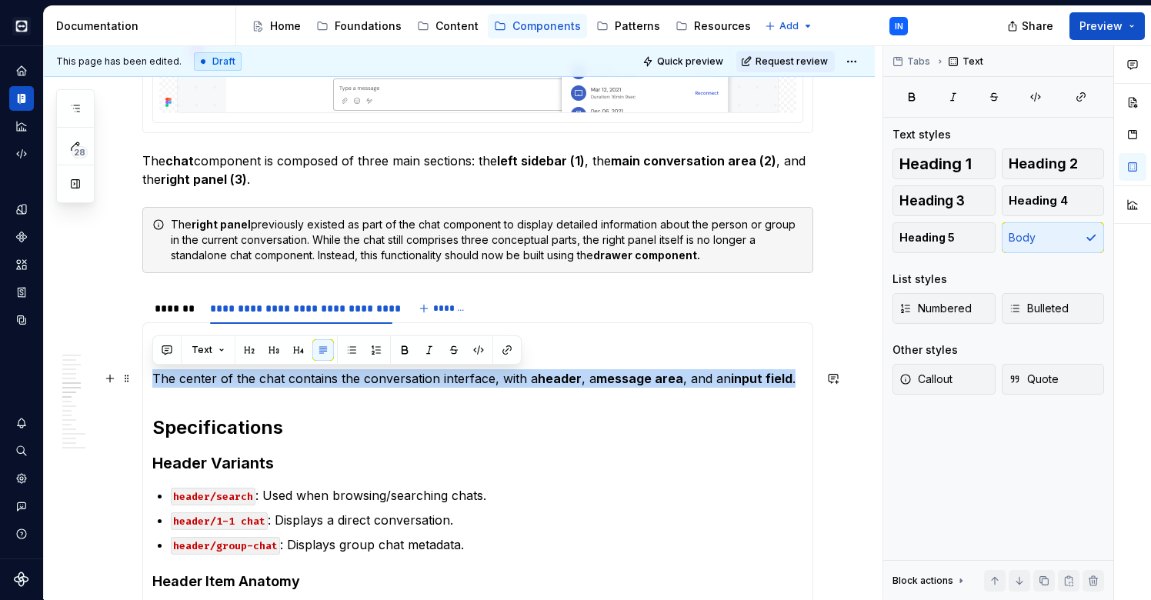
click at [188, 376] on p "The center of the chat contains the conversation interface, with a header , a m…" at bounding box center [477, 378] width 651 height 18
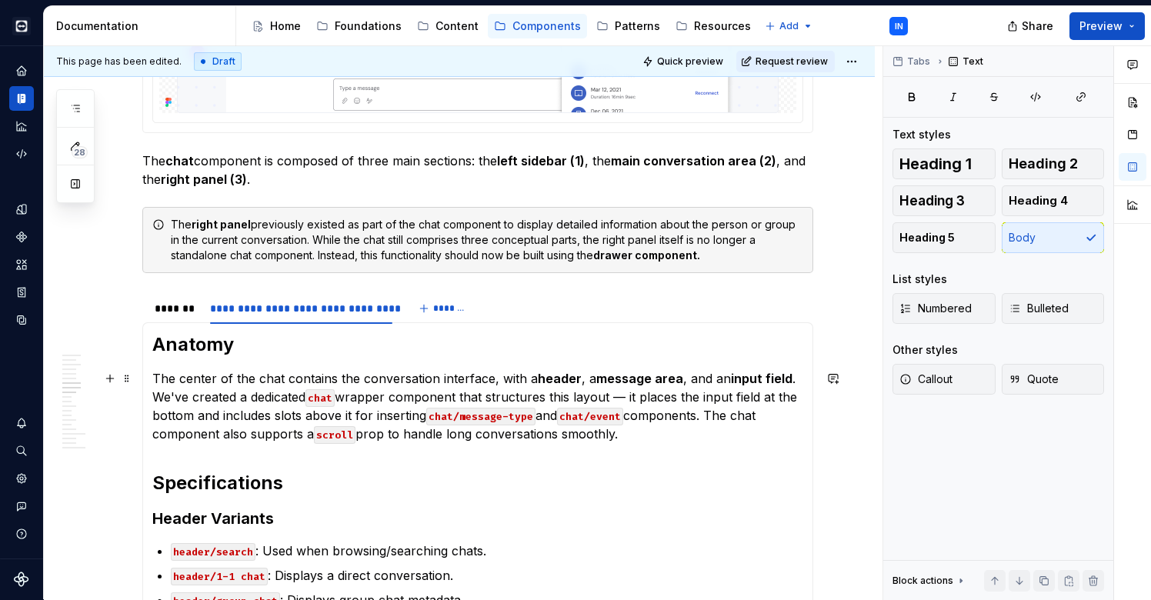
click at [633, 399] on p "The center of the chat contains the conversation interface, with a header , a m…" at bounding box center [477, 406] width 651 height 74
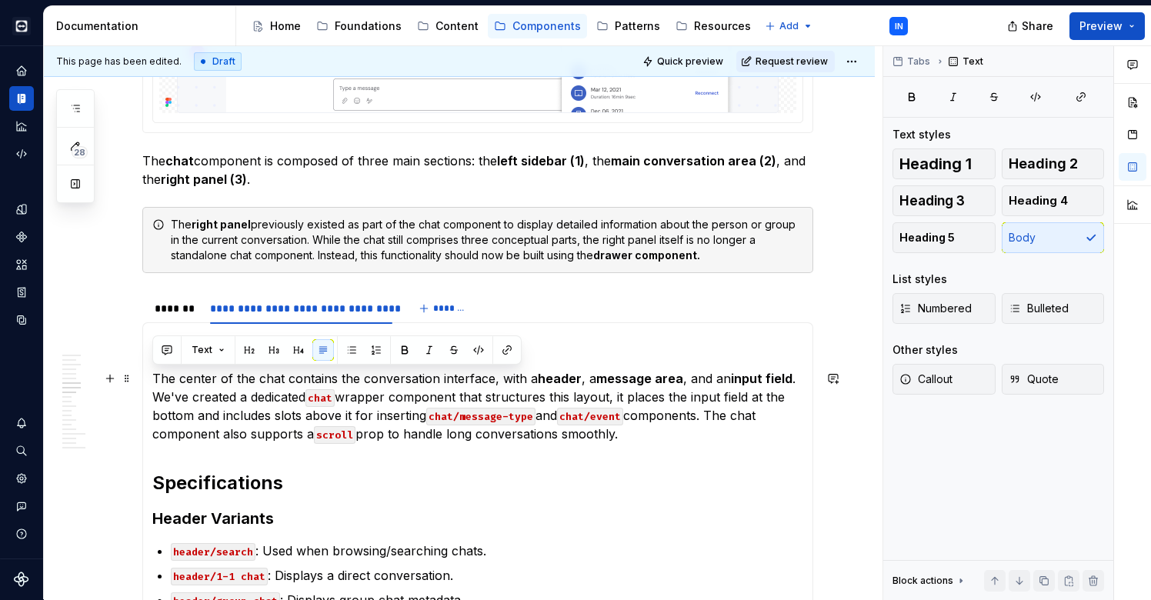
drag, startPoint x: 625, startPoint y: 434, endPoint x: 170, endPoint y: 363, distance: 460.5
copy p "The center of the chat contains the conversation interface, with a header , a m…"
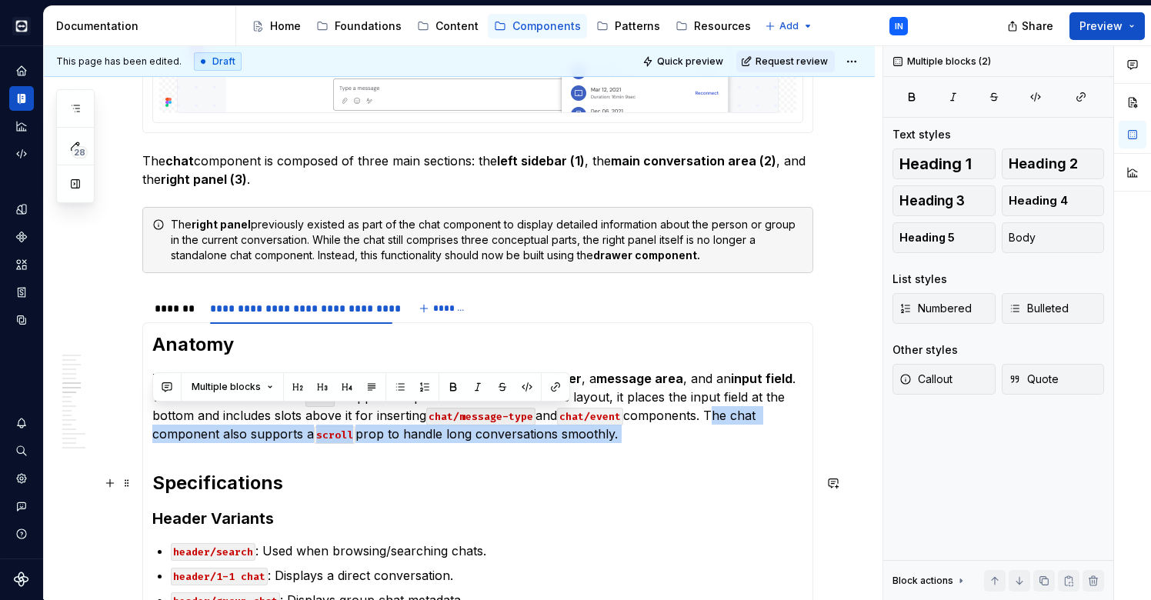
drag, startPoint x: 712, startPoint y: 413, endPoint x: 747, endPoint y: 449, distance: 49.5
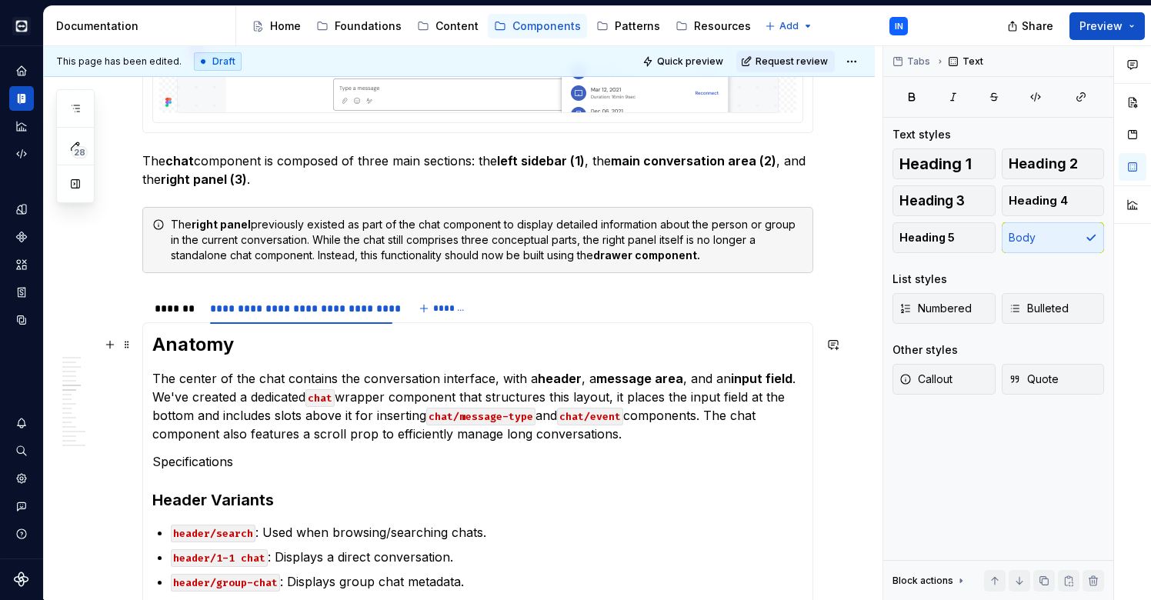
click at [196, 346] on h2 "Anatomy" at bounding box center [477, 345] width 651 height 25
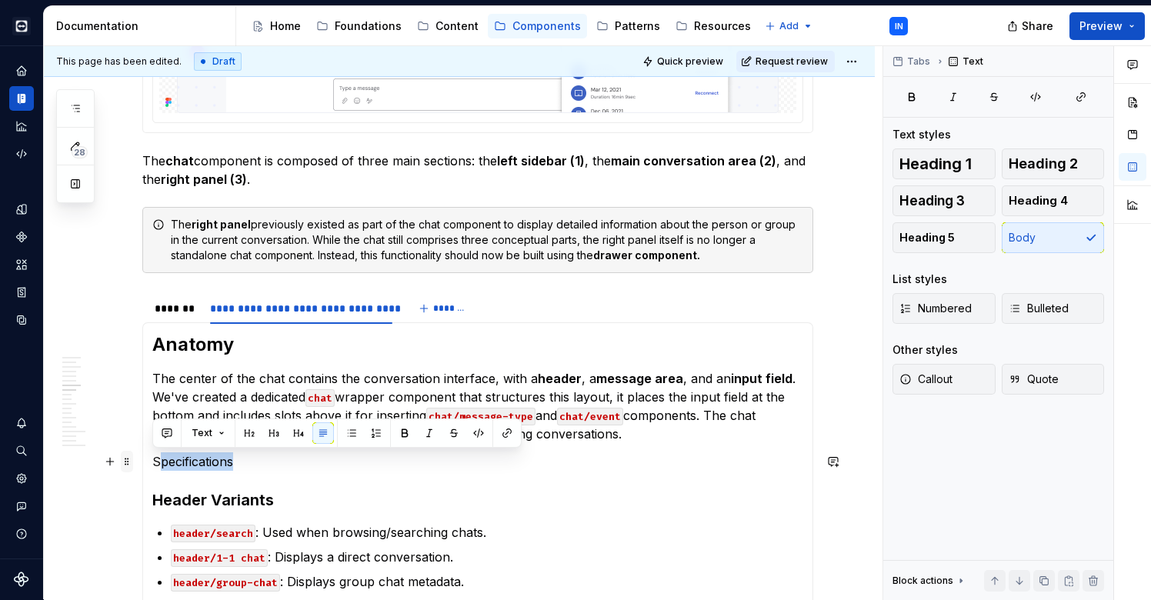
drag, startPoint x: 242, startPoint y: 464, endPoint x: 129, endPoint y: 460, distance: 113.2
click at [189, 462] on p "Specifications" at bounding box center [477, 462] width 651 height 18
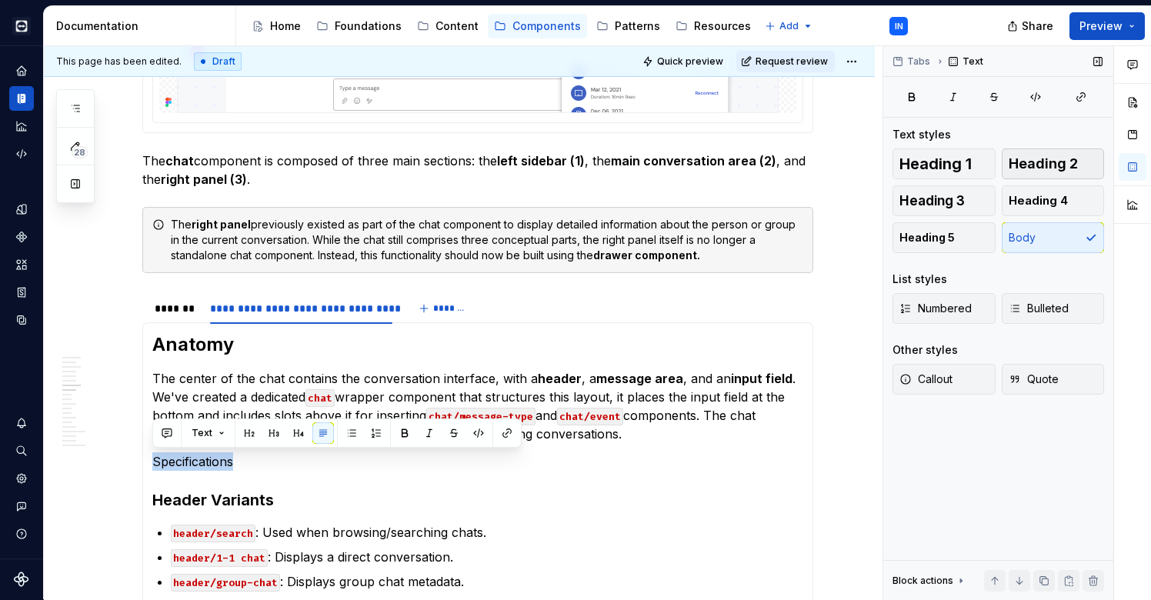
click at [1047, 169] on span "Heading 2" at bounding box center [1043, 163] width 69 height 15
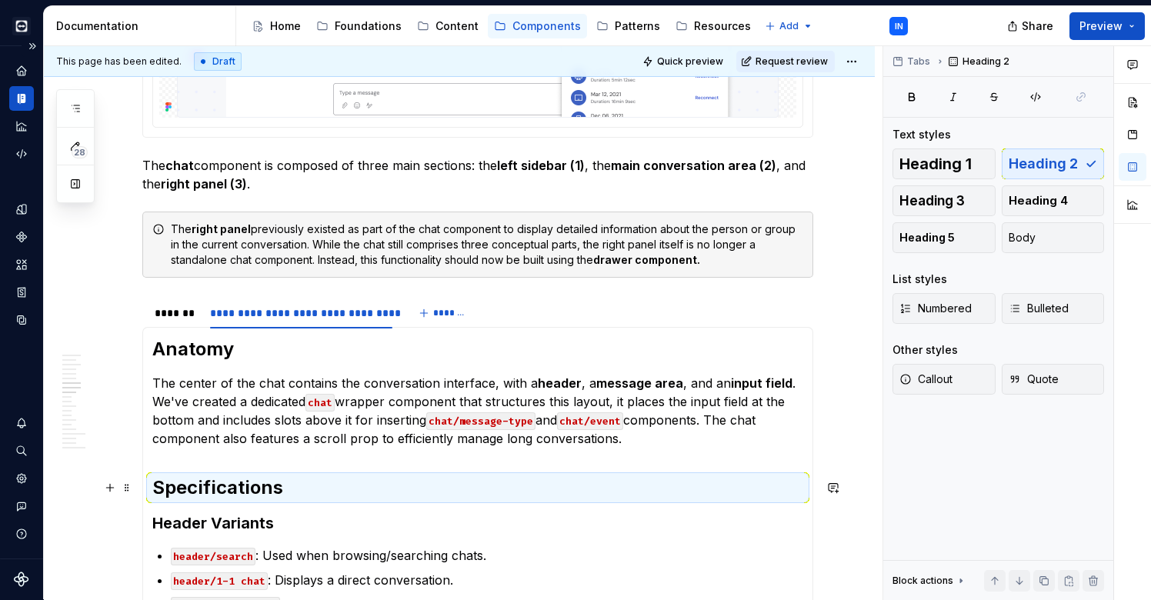
scroll to position [518, 0]
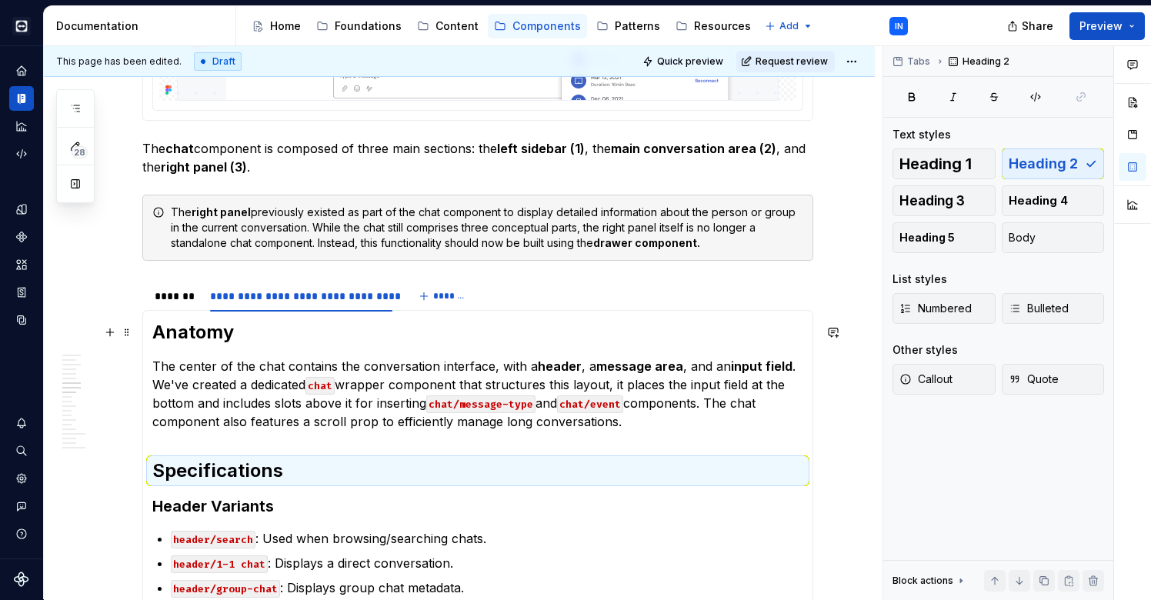
click at [252, 340] on h2 "Anatomy" at bounding box center [477, 332] width 651 height 25
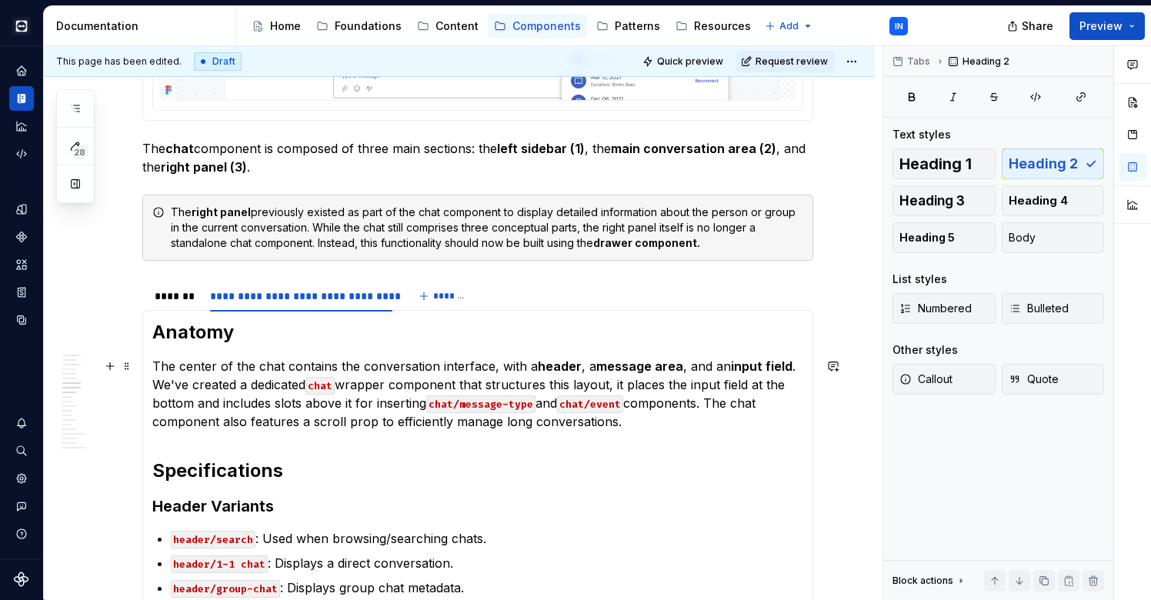
click at [646, 424] on p "The center of the chat contains the conversation interface, with a header , a m…" at bounding box center [477, 394] width 651 height 74
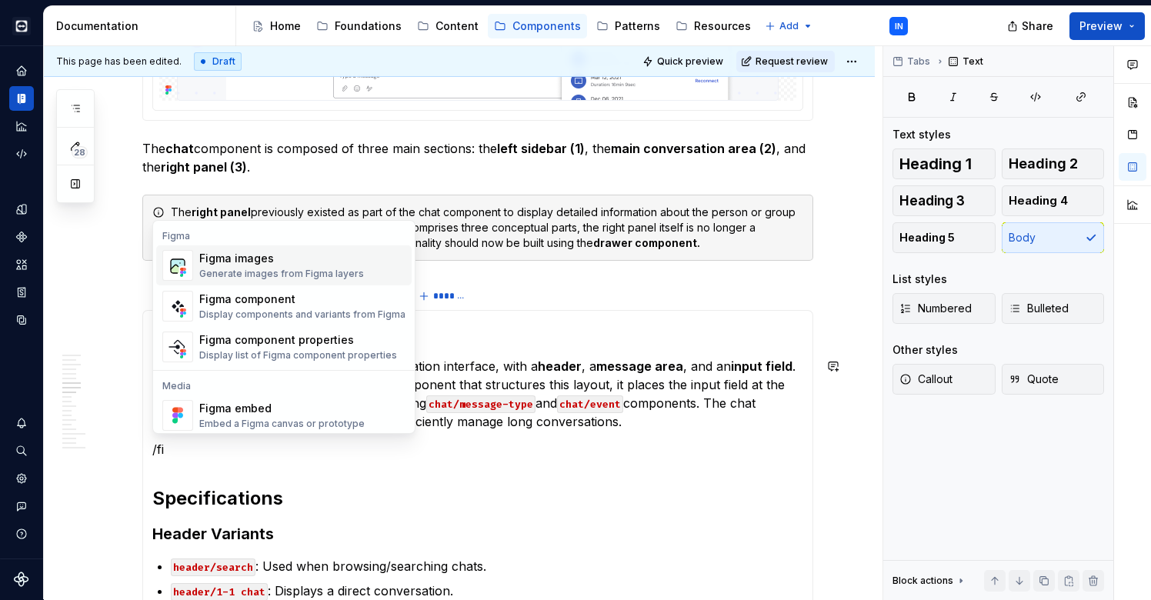
click at [286, 267] on div "Figma images Generate images from Figma layers" at bounding box center [281, 265] width 165 height 29
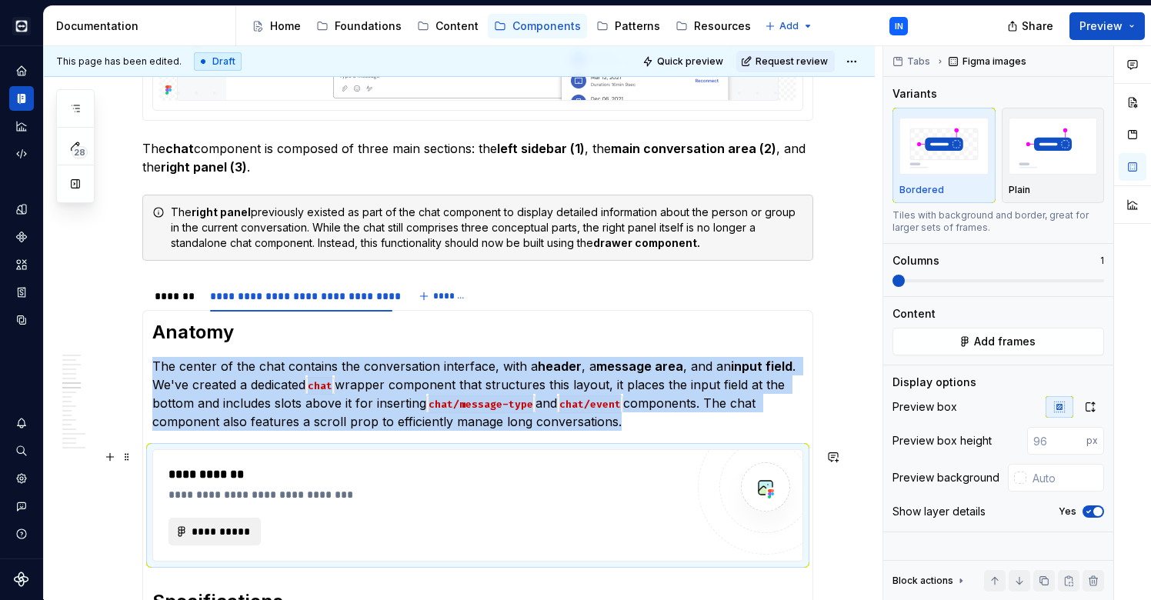
click at [226, 535] on span "**********" at bounding box center [221, 531] width 60 height 15
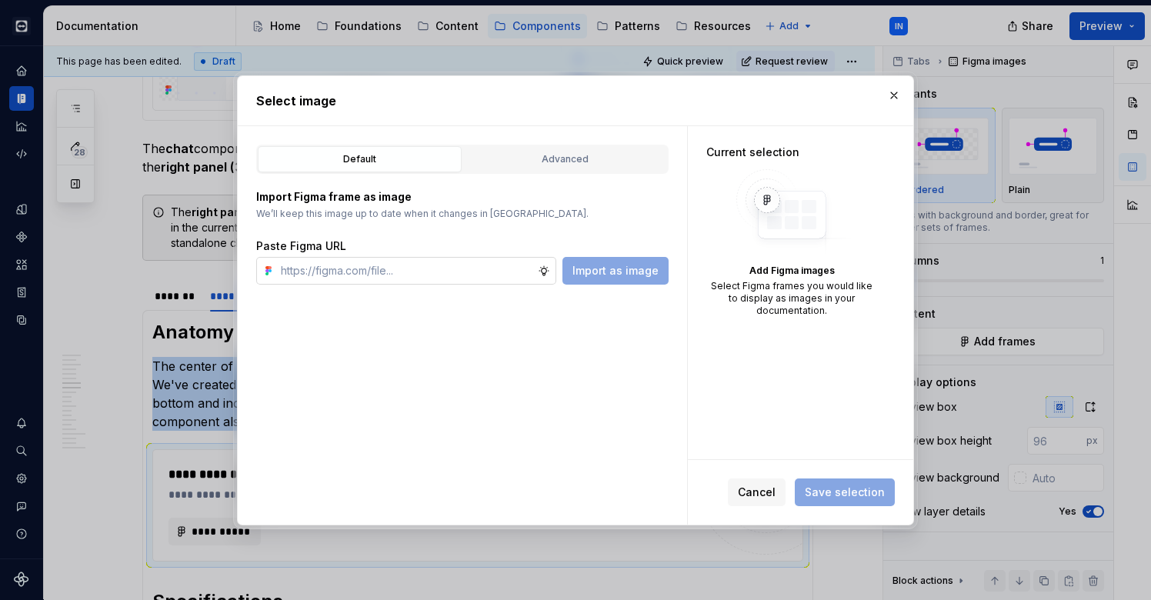
type textarea "*"
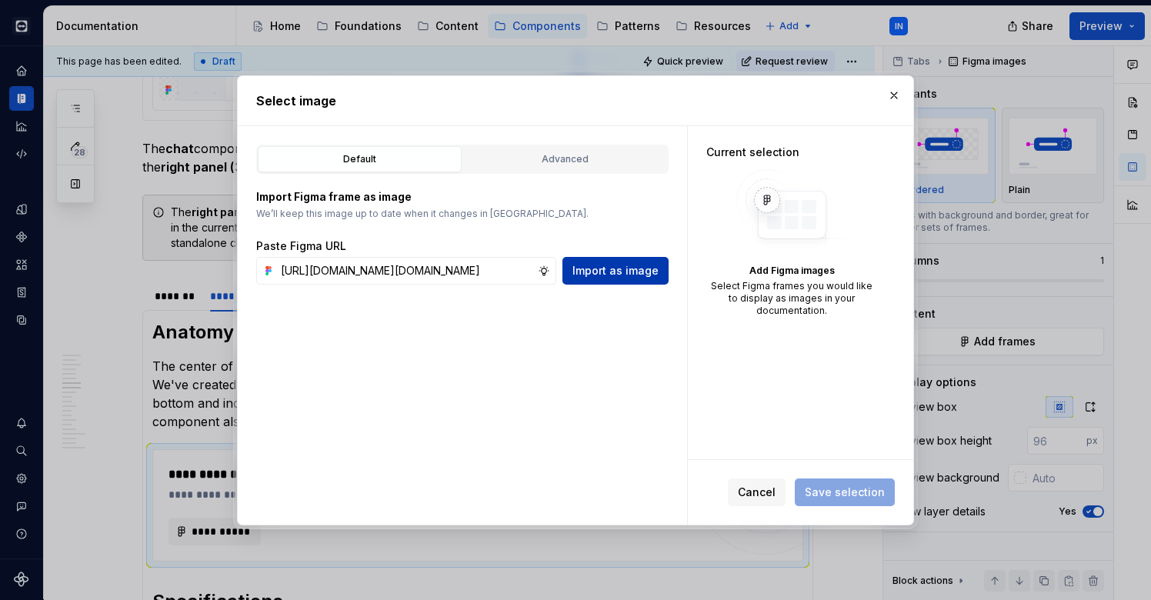
type input "[URL][DOMAIN_NAME][DOMAIN_NAME]"
click at [639, 266] on span "Import as image" at bounding box center [616, 270] width 86 height 15
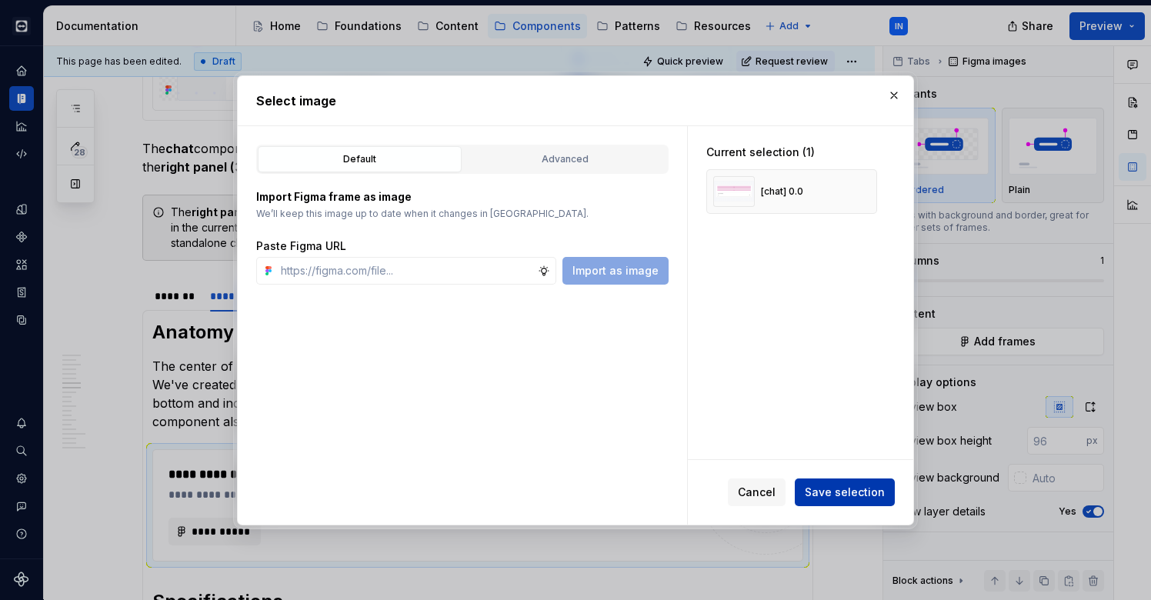
click at [824, 490] on span "Save selection" at bounding box center [845, 492] width 80 height 15
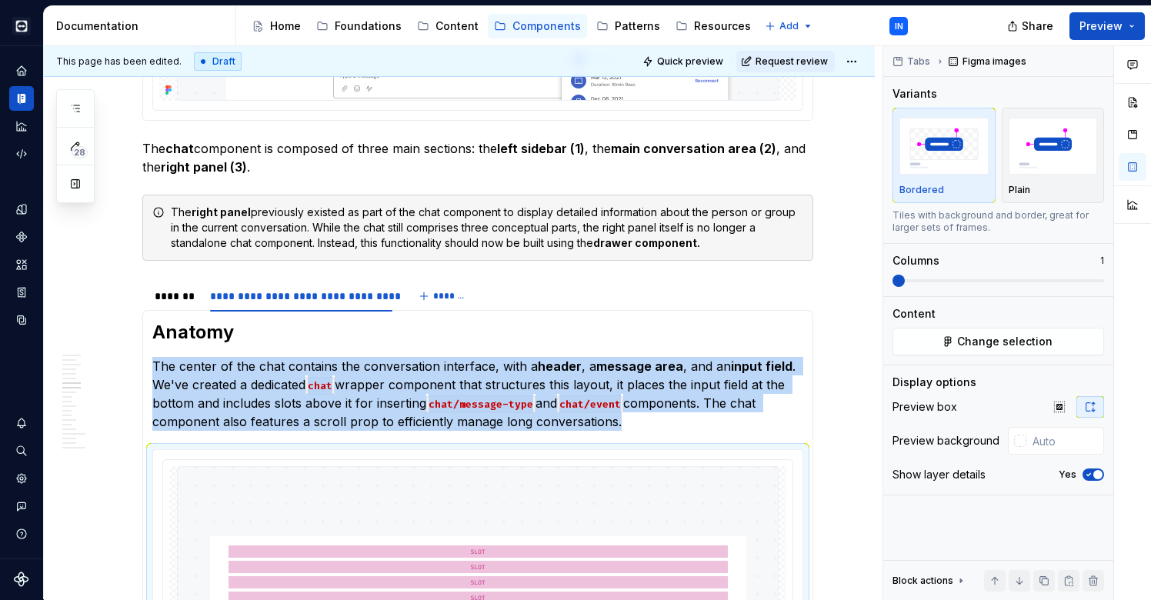
scroll to position [766, 0]
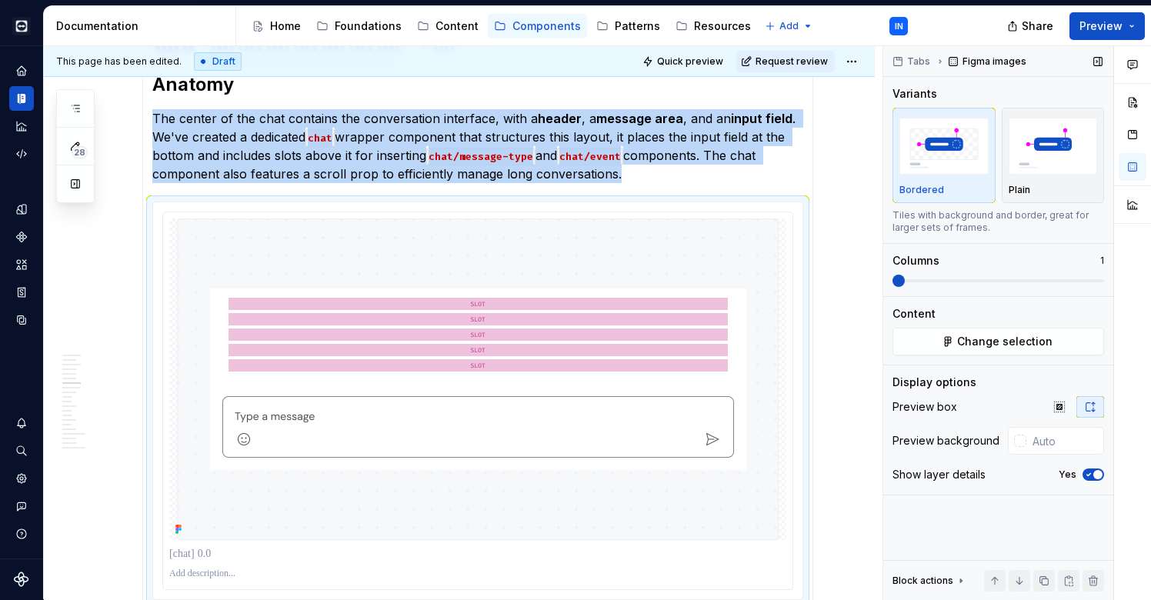
click at [1088, 473] on icon "button" at bounding box center [1089, 474] width 12 height 9
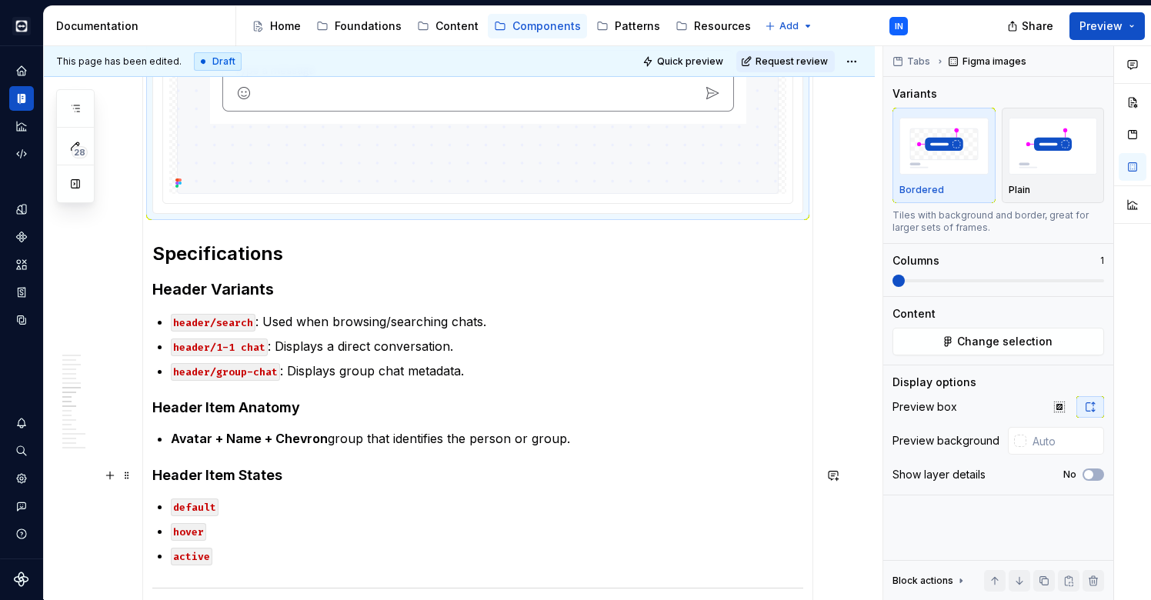
scroll to position [1192, 0]
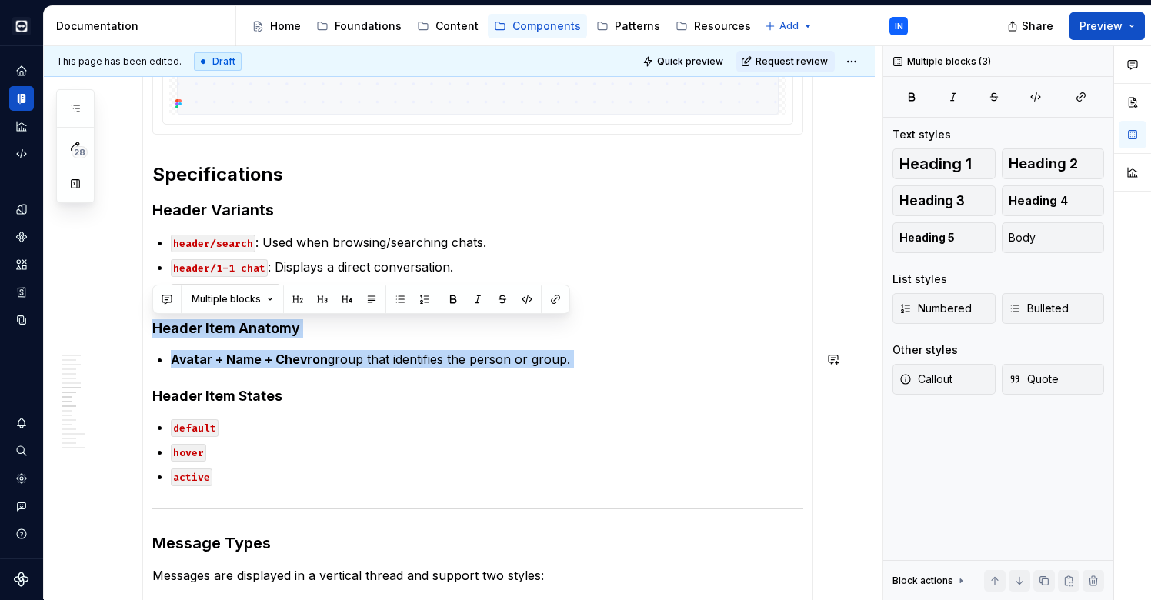
drag, startPoint x: 153, startPoint y: 327, endPoint x: 578, endPoint y: 369, distance: 426.9
click at [578, 369] on section-item-column "Anatomy The center of the chat contains the conversation interface, with a head…" at bounding box center [477, 588] width 651 height 1882
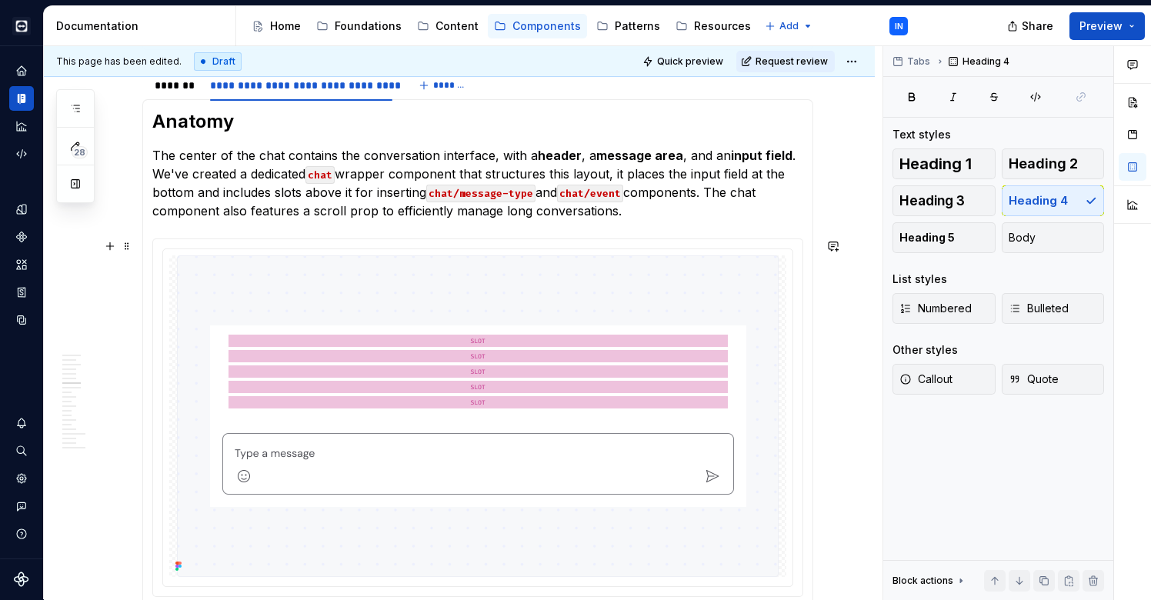
scroll to position [699, 0]
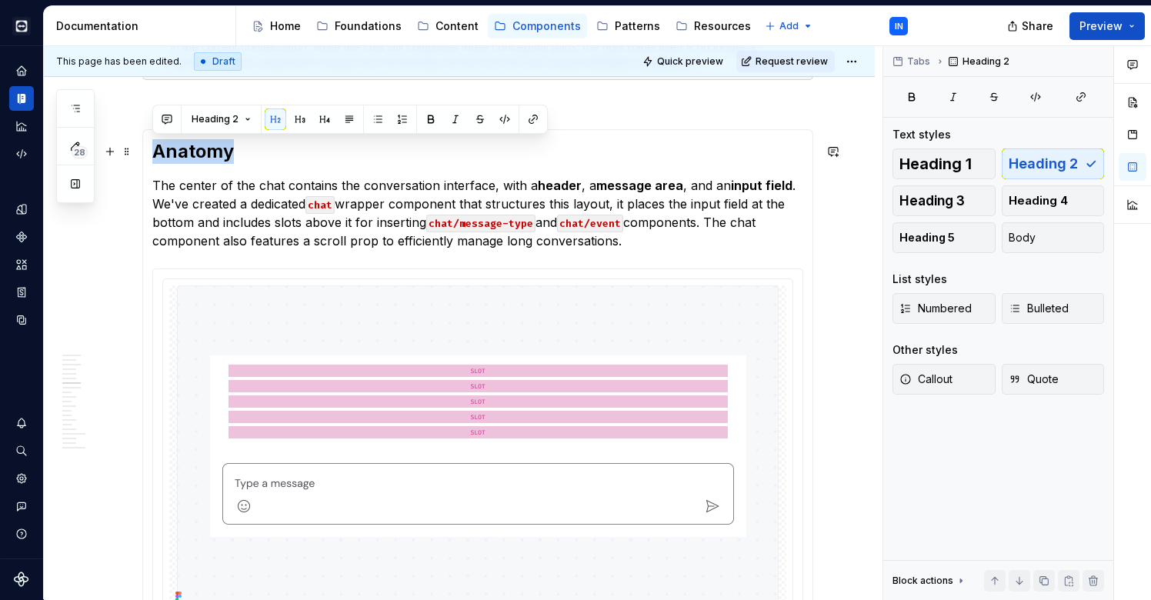
drag, startPoint x: 252, startPoint y: 156, endPoint x: 152, endPoint y: 151, distance: 100.2
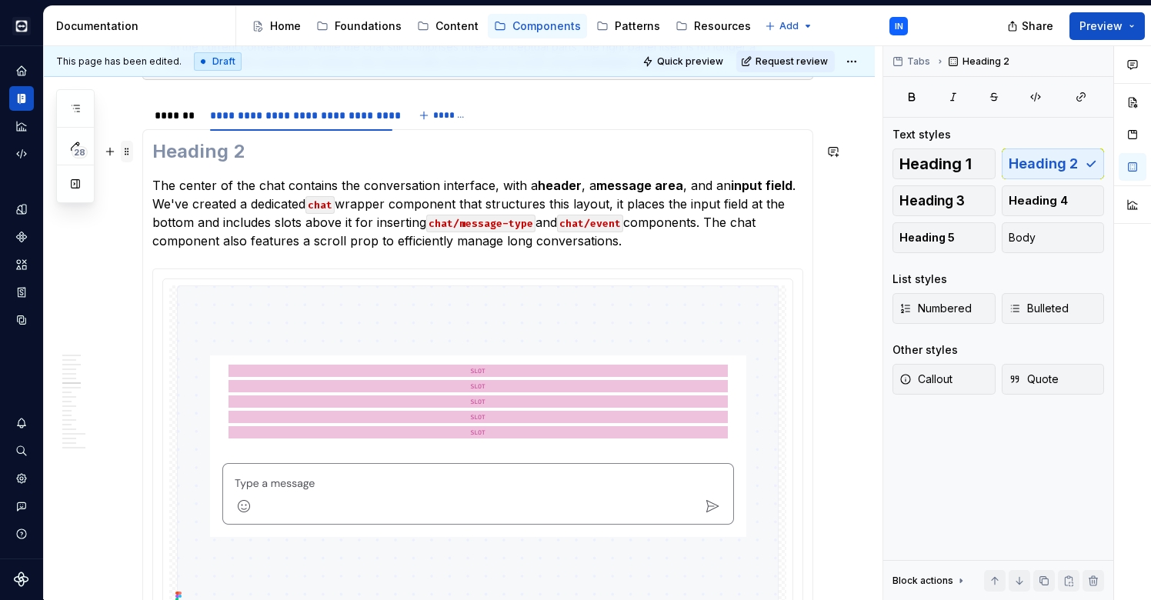
click at [128, 153] on span at bounding box center [127, 152] width 12 height 22
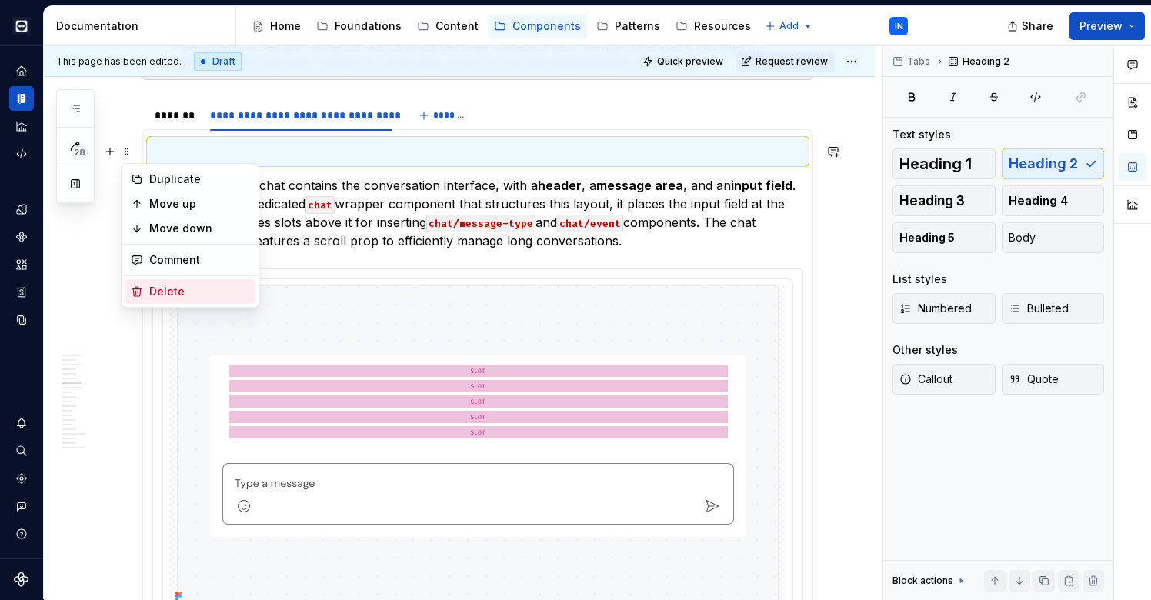
click at [155, 294] on div "Delete" at bounding box center [199, 291] width 100 height 15
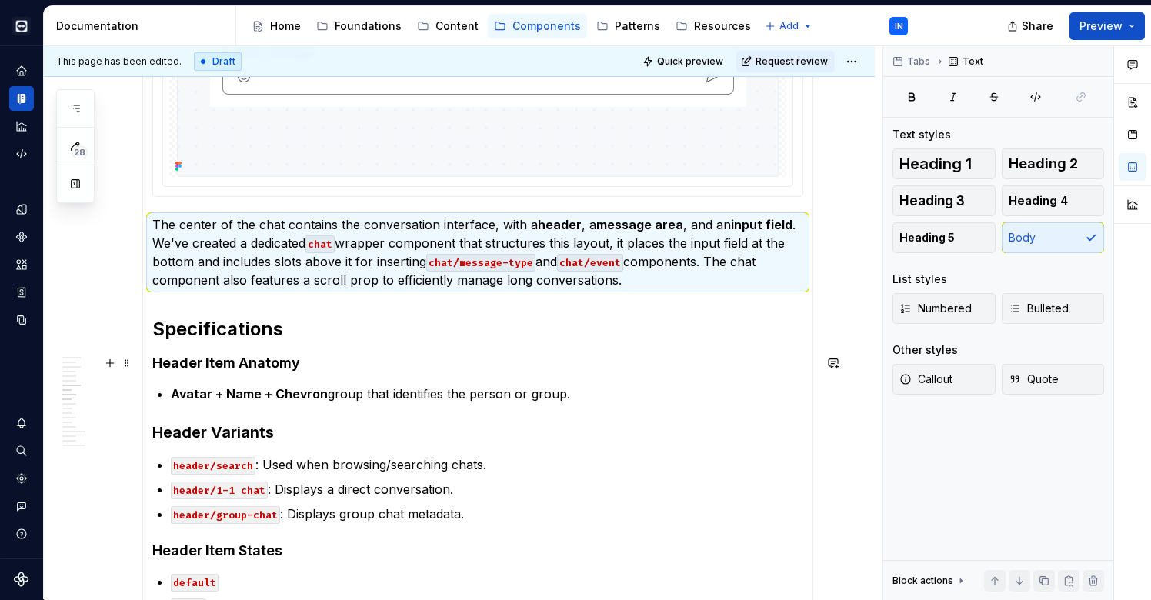
scroll to position [1008, 0]
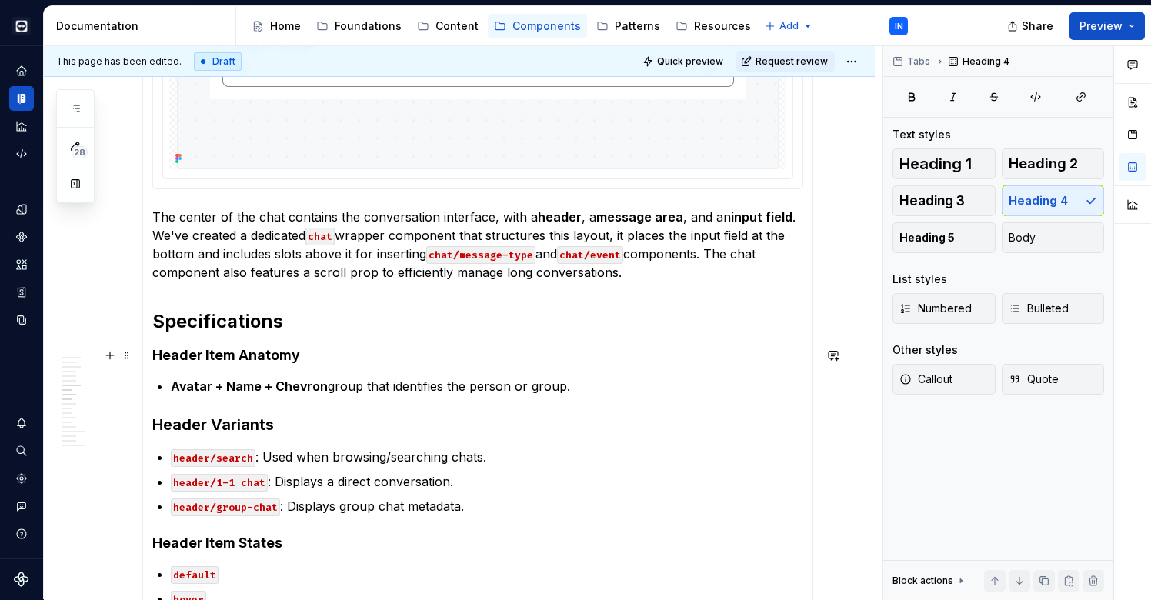
click at [309, 361] on h4 "Header Item Anatomy" at bounding box center [477, 355] width 651 height 18
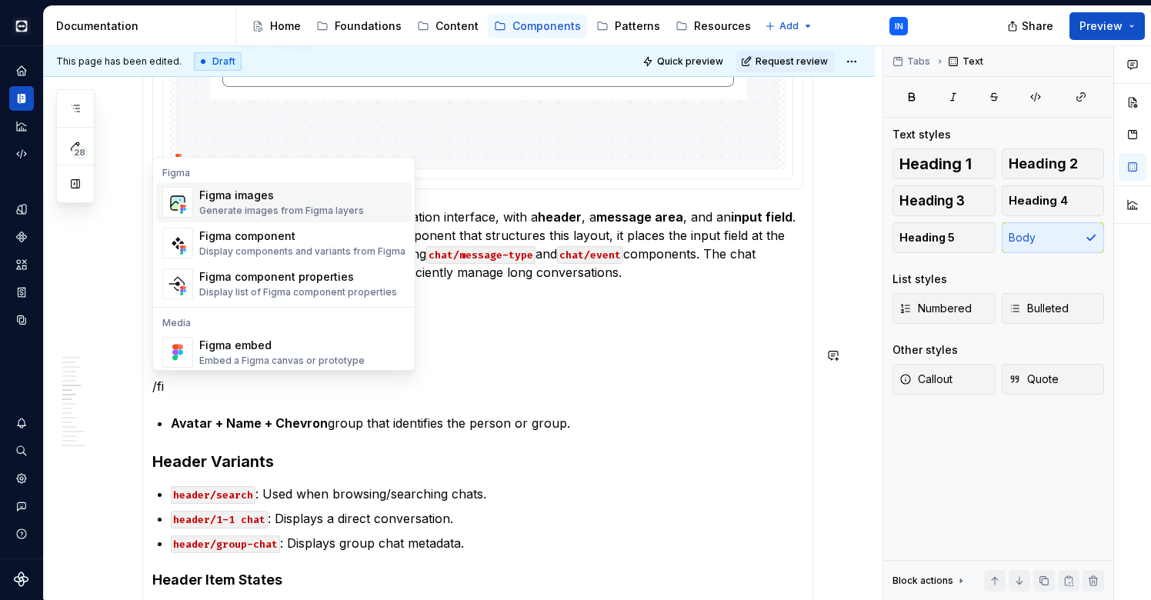
click at [322, 201] on div "Figma images" at bounding box center [281, 195] width 165 height 15
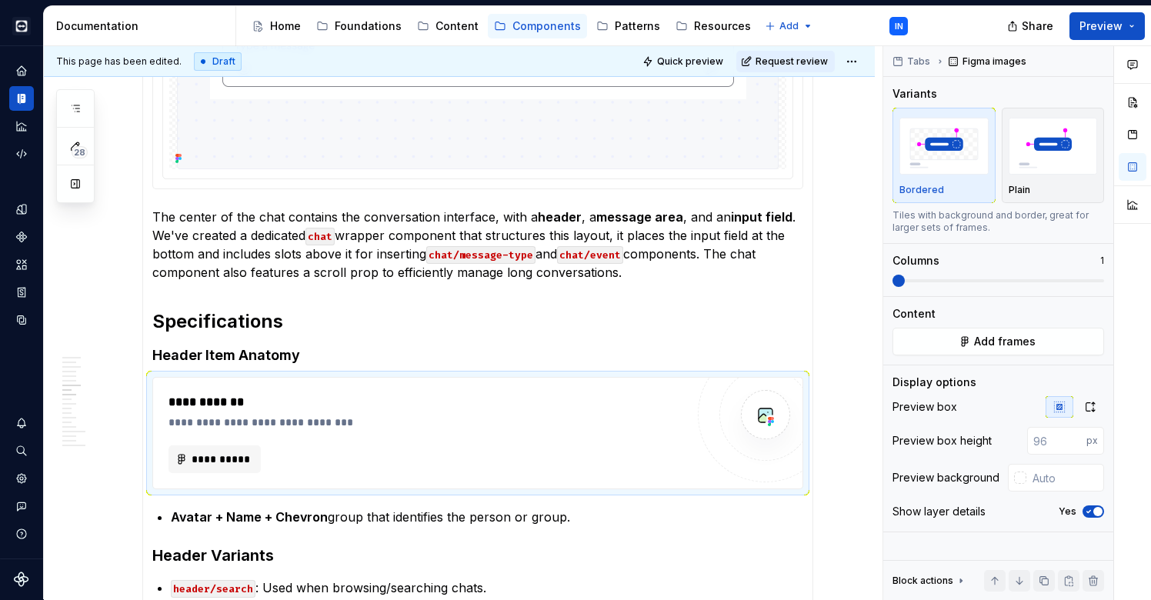
click at [187, 457] on button "**********" at bounding box center [215, 460] width 92 height 28
type textarea "*"
click at [222, 450] on button "**********" at bounding box center [215, 460] width 92 height 28
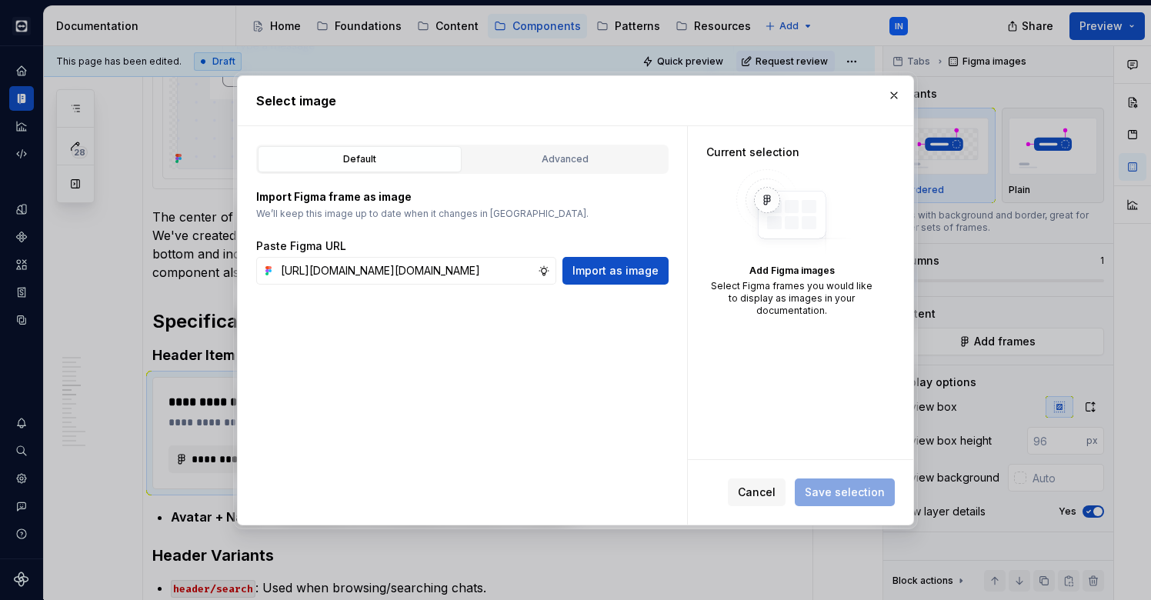
type input "[URL][DOMAIN_NAME][DOMAIN_NAME]"
click at [588, 275] on span "Import as image" at bounding box center [616, 270] width 86 height 15
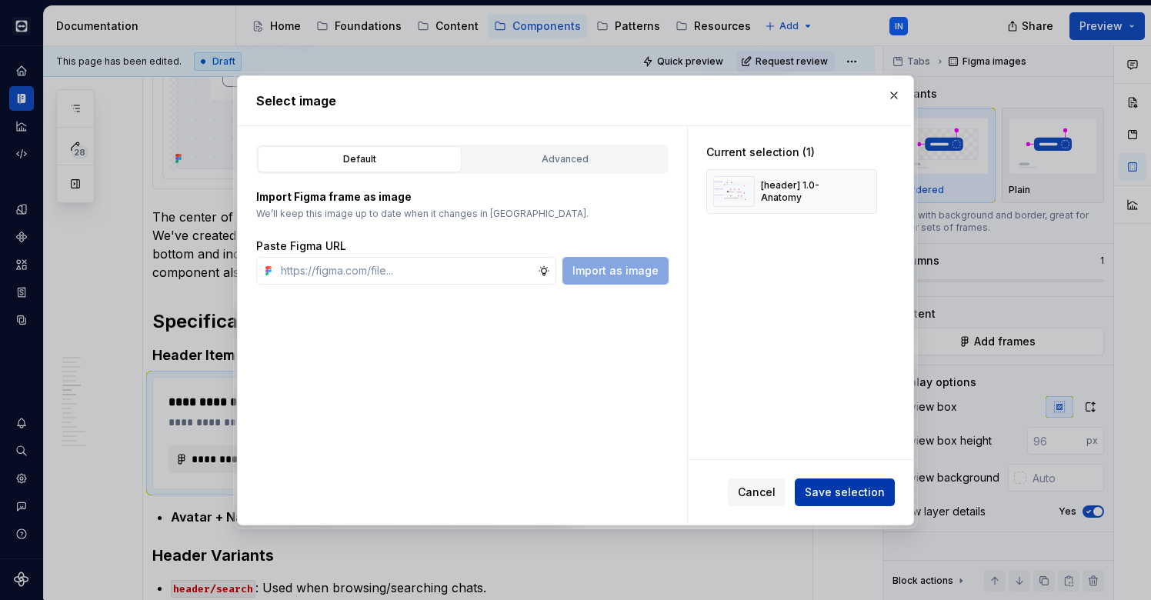
click at [872, 500] on span "Save selection" at bounding box center [845, 492] width 80 height 15
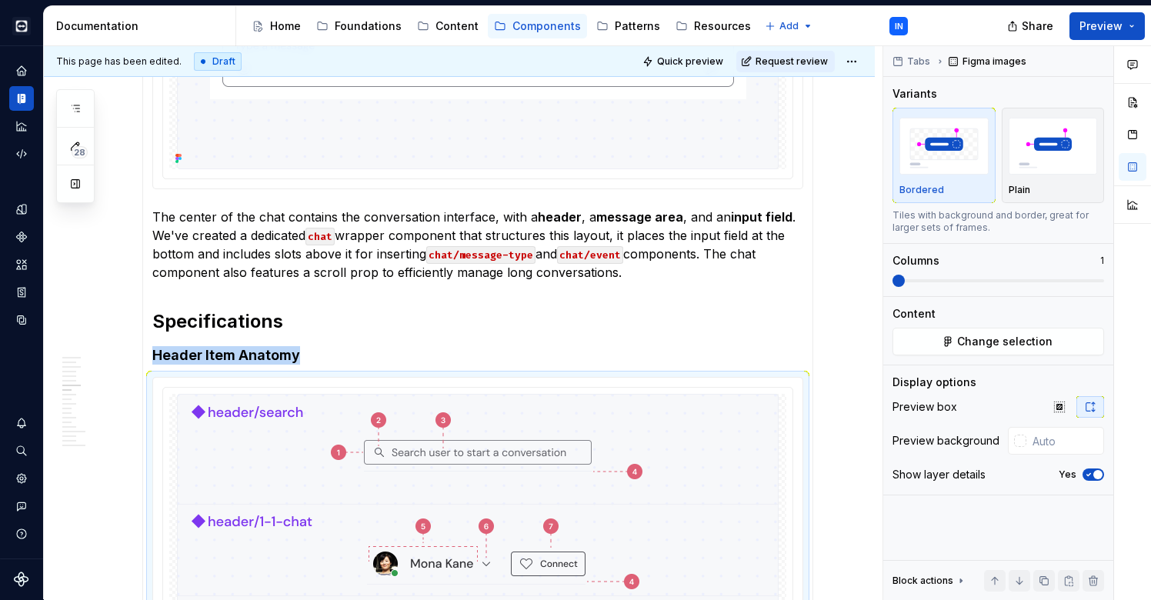
scroll to position [1182, 0]
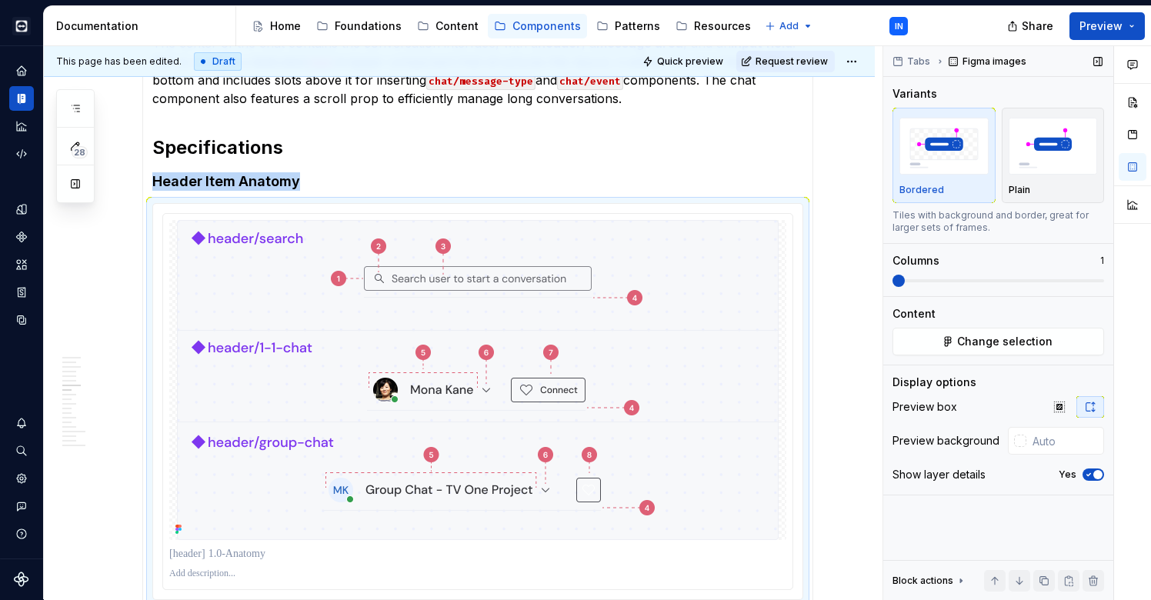
click at [1088, 477] on icon "button" at bounding box center [1089, 474] width 12 height 9
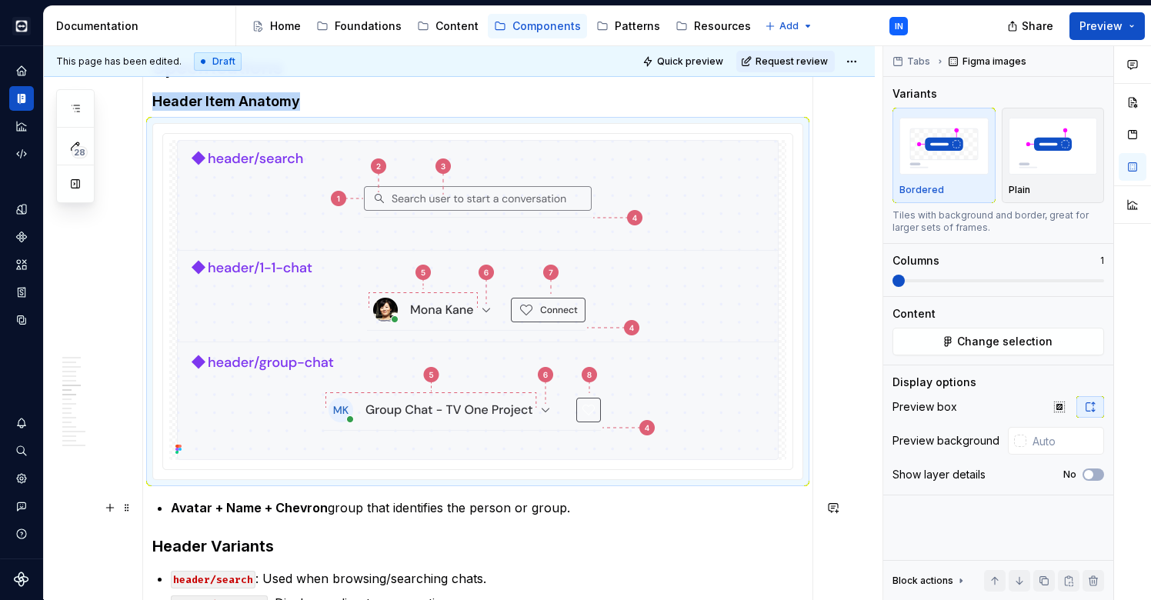
scroll to position [1271, 0]
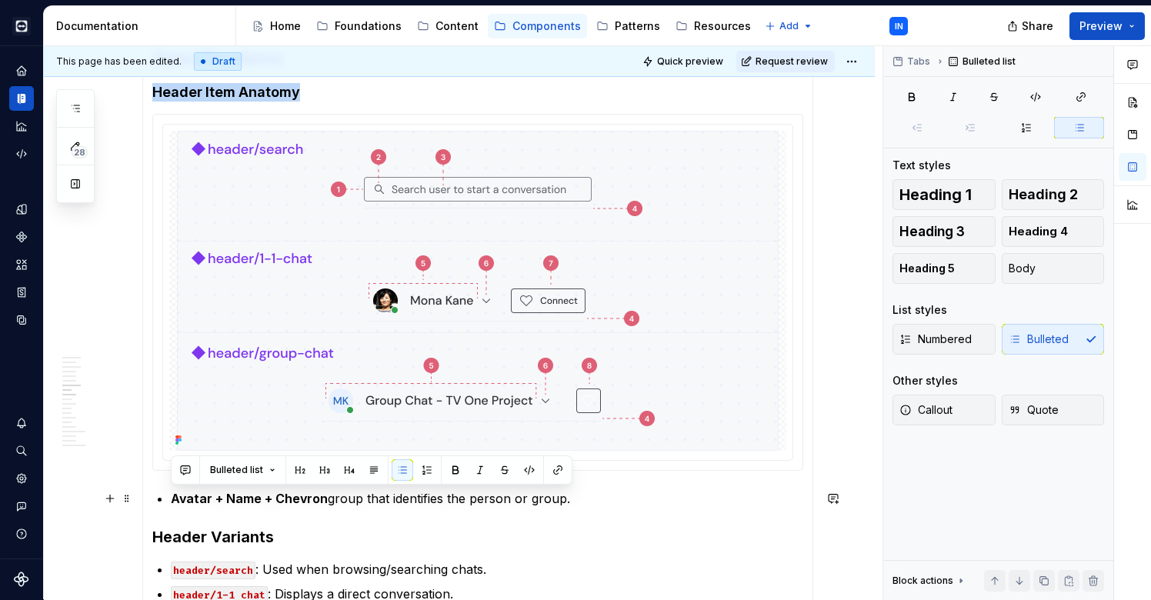
drag, startPoint x: 169, startPoint y: 497, endPoint x: 587, endPoint y: 506, distance: 417.3
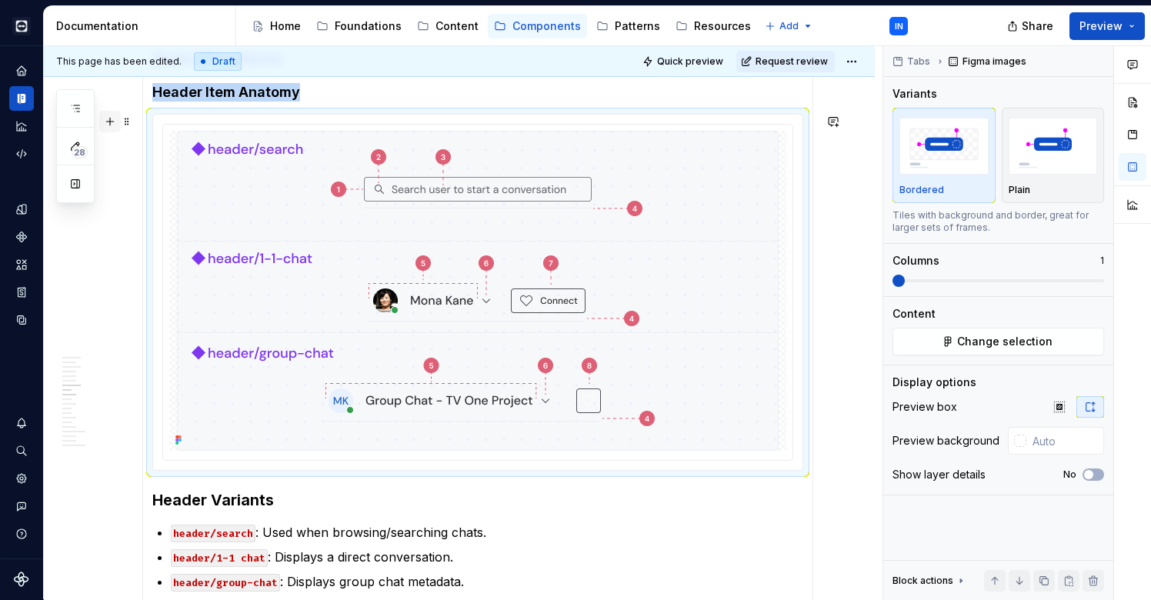
click at [112, 125] on button "button" at bounding box center [110, 122] width 22 height 22
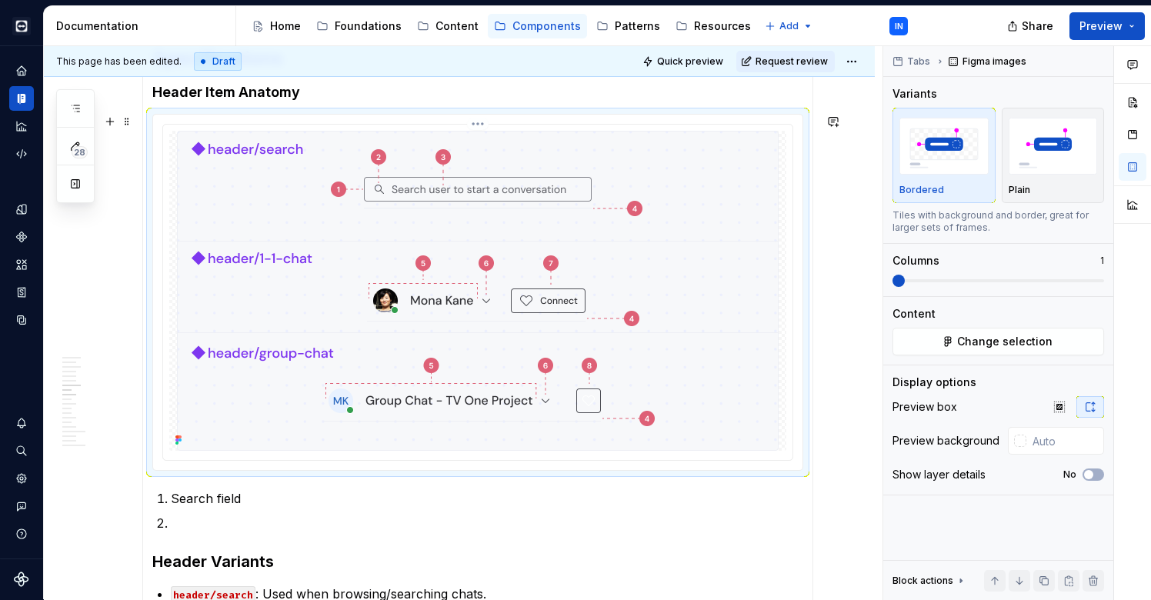
click at [363, 325] on img at bounding box center [478, 291] width 602 height 320
click at [617, 258] on img at bounding box center [478, 291] width 602 height 320
click at [997, 346] on span "Change selection" at bounding box center [1005, 341] width 95 height 15
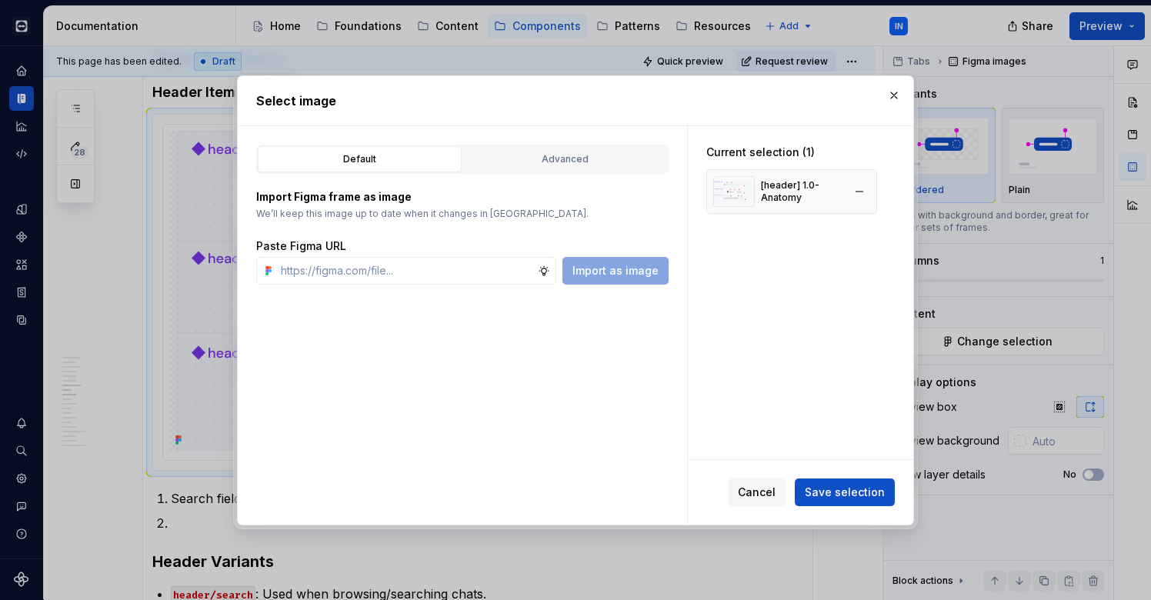
click at [765, 192] on div "[header] 1.0-Anatomy" at bounding box center [802, 191] width 82 height 25
click at [892, 95] on button "button" at bounding box center [895, 96] width 22 height 22
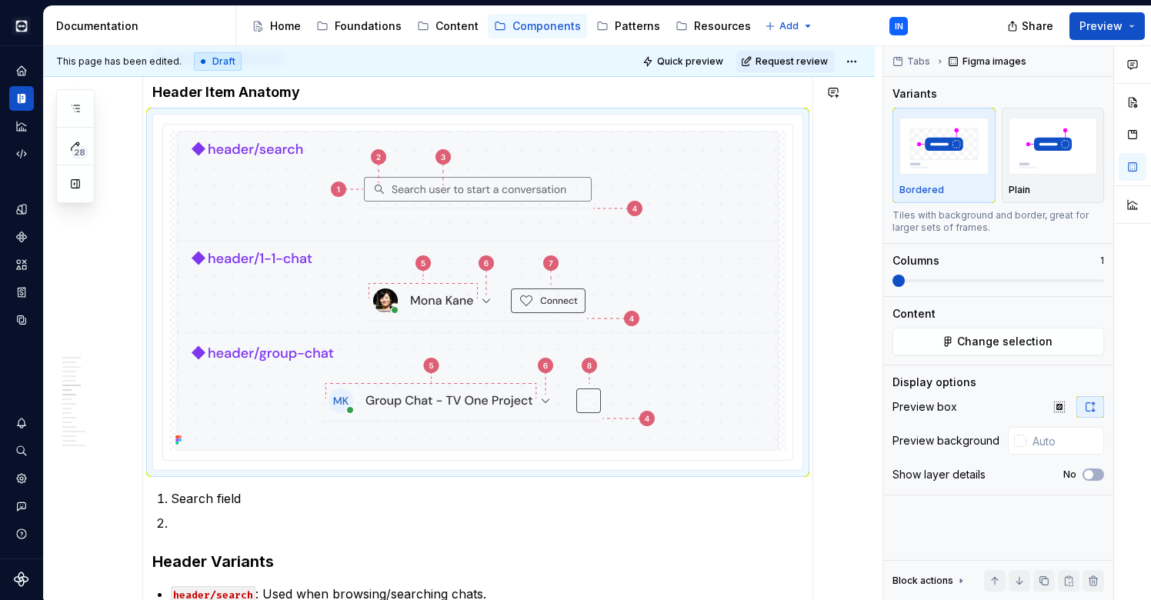
type textarea "*"
click at [944, 339] on button "Change selection" at bounding box center [999, 342] width 212 height 28
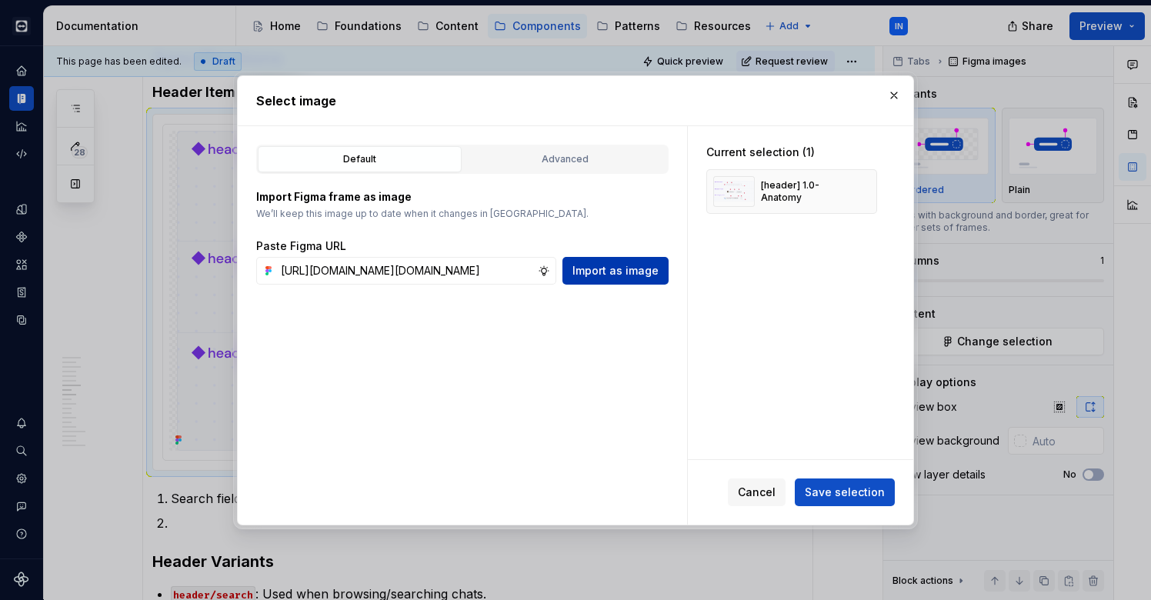
type input "[URL][DOMAIN_NAME][DOMAIN_NAME]"
click at [631, 271] on span "Import as image" at bounding box center [616, 270] width 86 height 15
click at [863, 191] on button "button" at bounding box center [860, 192] width 22 height 22
click at [854, 486] on span "Save selection" at bounding box center [845, 492] width 80 height 15
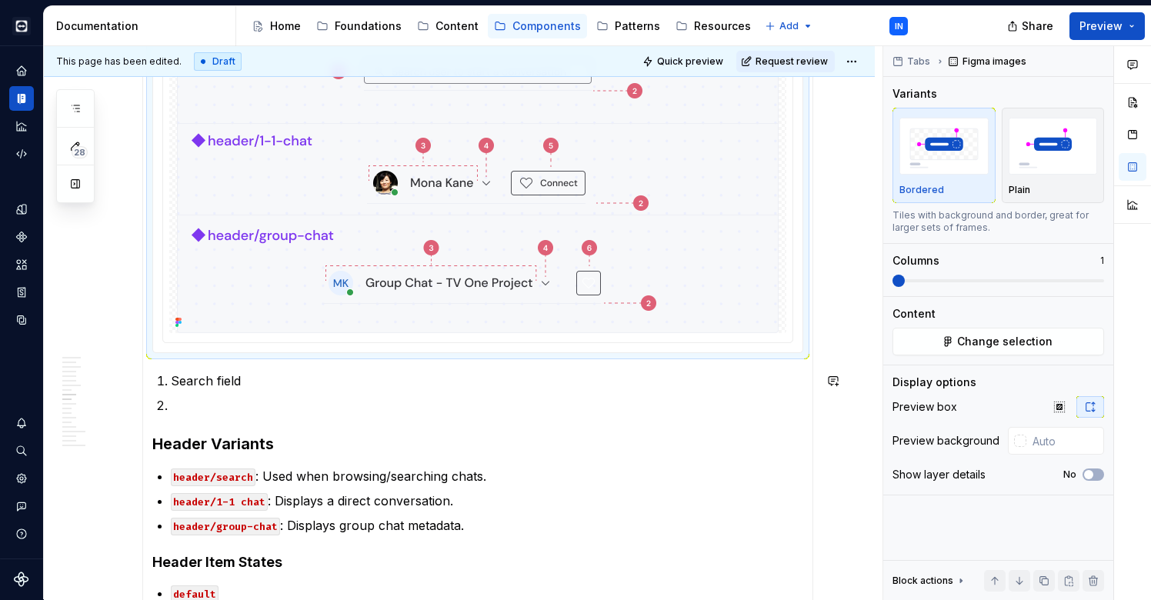
scroll to position [1395, 0]
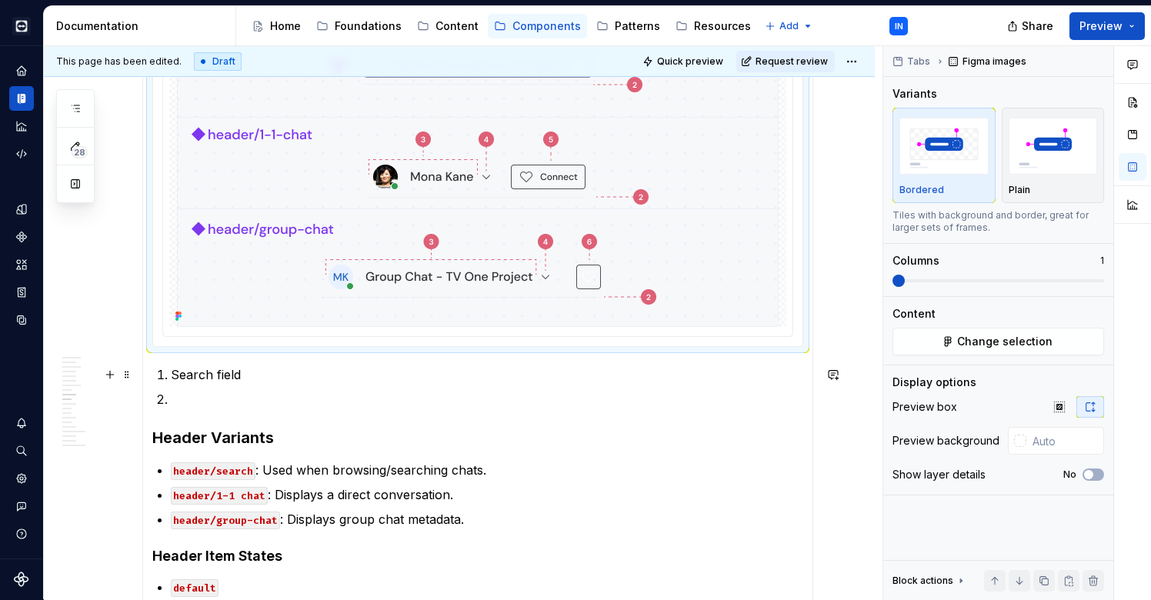
type textarea "*"
